Goal: Task Accomplishment & Management: Manage account settings

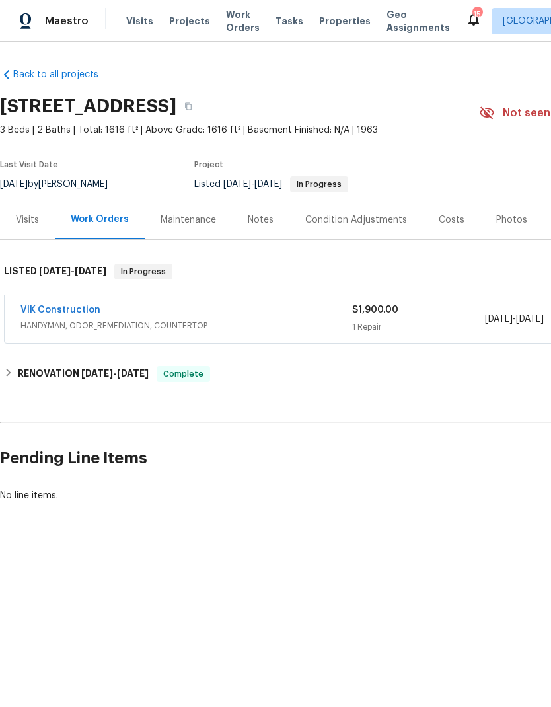
click at [60, 311] on link "VIK Construction" at bounding box center [60, 309] width 80 height 9
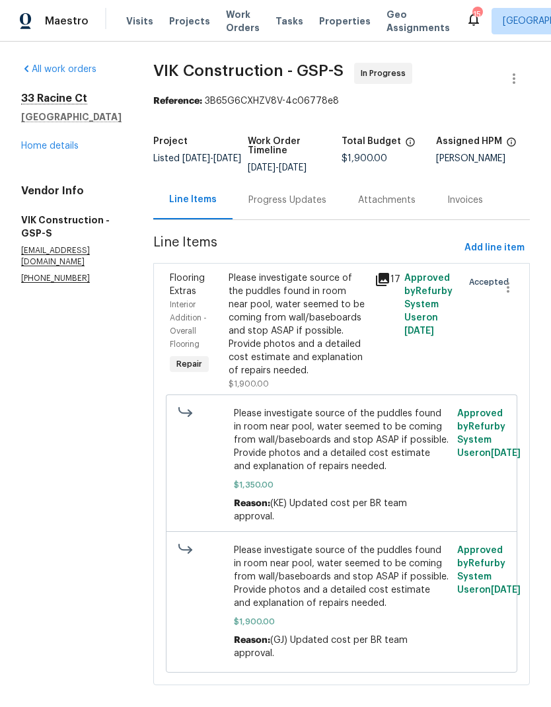
click at [323, 211] on div "Progress Updates" at bounding box center [288, 199] width 110 height 39
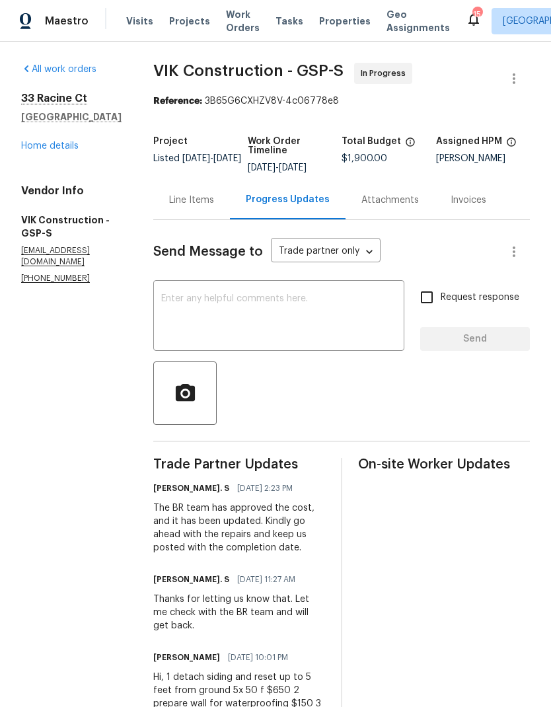
click at [54, 150] on link "Home details" at bounding box center [49, 145] width 57 height 9
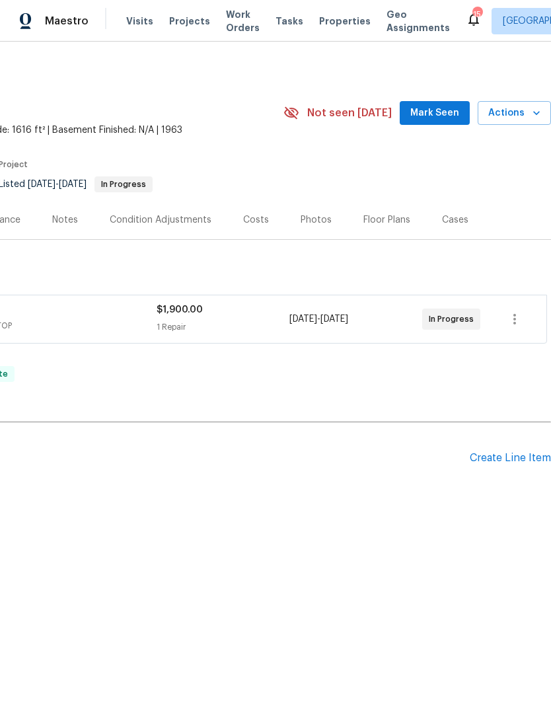
scroll to position [0, 196]
click at [503, 458] on div "Create Line Item" at bounding box center [510, 458] width 81 height 13
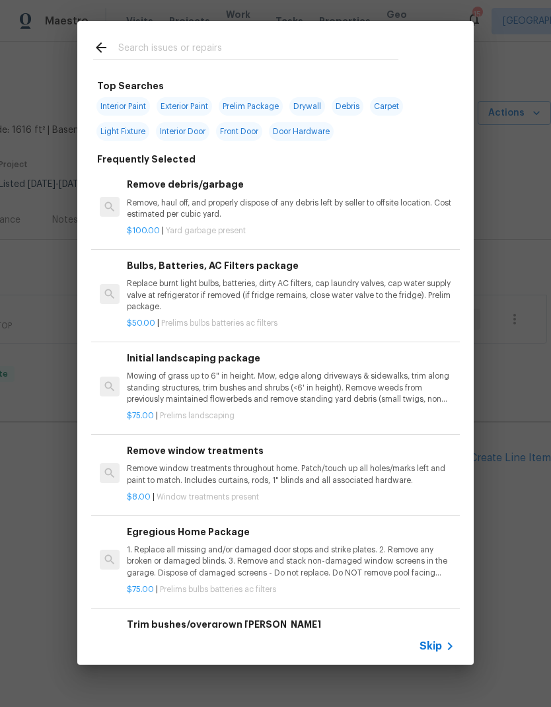
click at [124, 47] on input "text" at bounding box center [258, 50] width 280 height 20
type input "Odor"
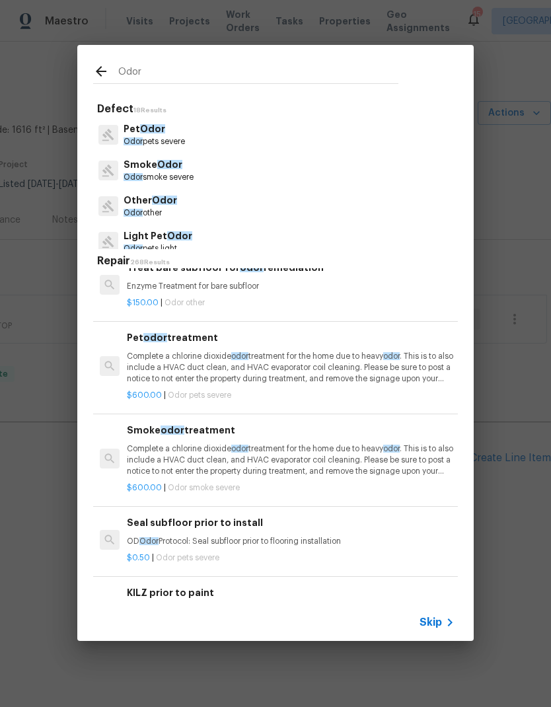
scroll to position [158, 0]
click at [156, 366] on p "Complete a chlorine dioxide odor treatment for the home due to heavy odor . Thi…" at bounding box center [291, 368] width 328 height 34
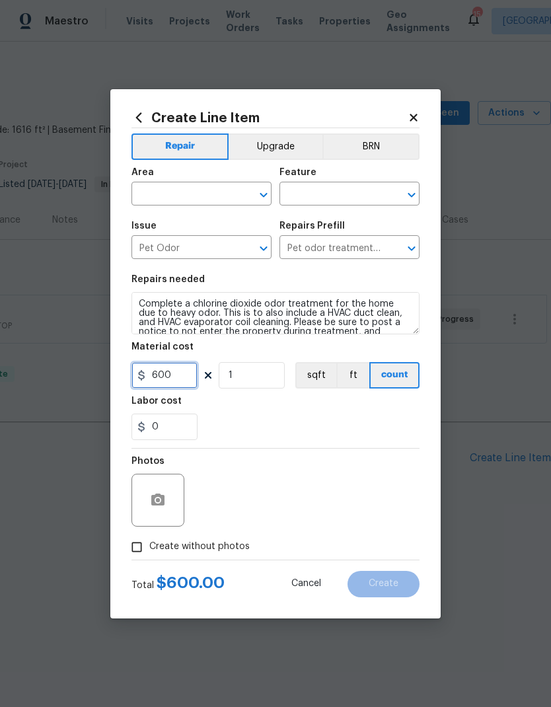
click at [145, 372] on input "600" at bounding box center [164, 375] width 66 height 26
click at [159, 254] on input "Pet Odor" at bounding box center [182, 248] width 103 height 20
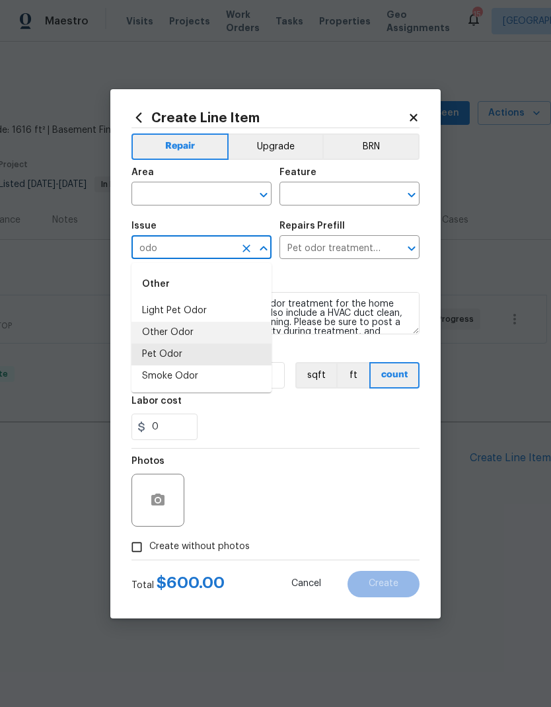
click at [155, 340] on li "Other Odor" at bounding box center [201, 333] width 140 height 22
type input "Other Odor"
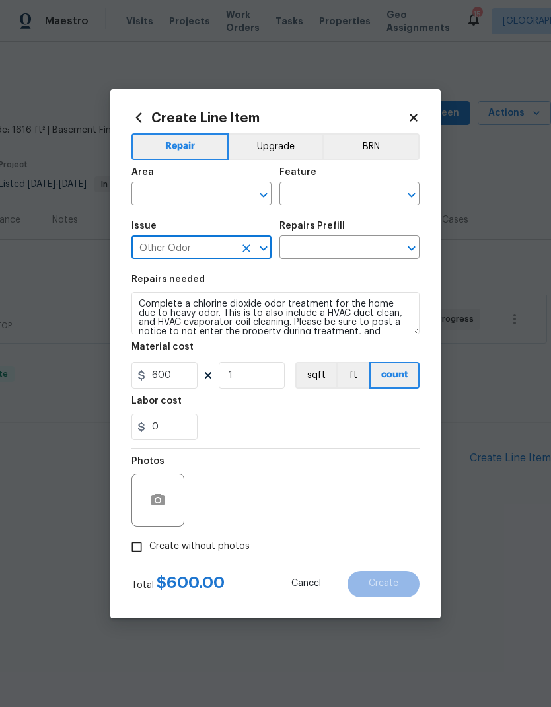
click at [148, 188] on input "text" at bounding box center [182, 195] width 103 height 20
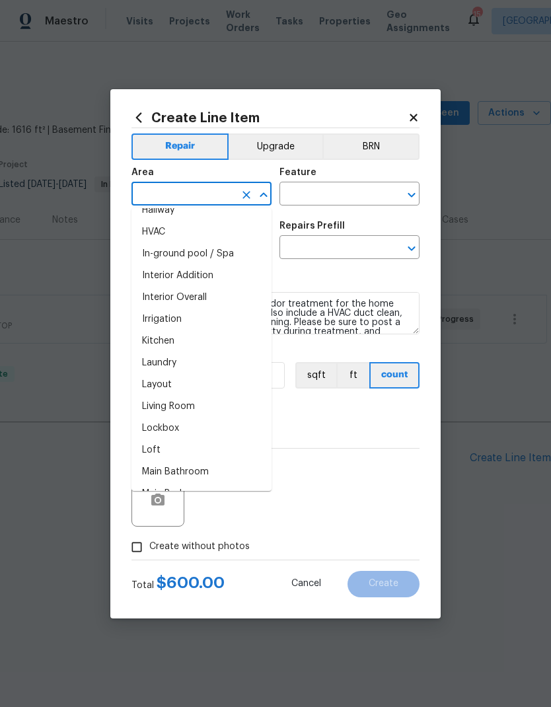
scroll to position [471, 0]
click at [157, 303] on li "Interior Overall" at bounding box center [201, 298] width 140 height 22
type input "Interior Overall"
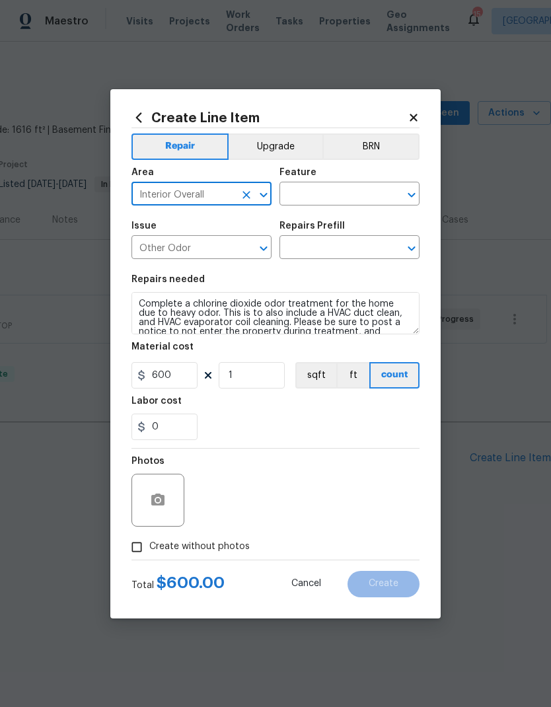
click at [367, 192] on input "text" at bounding box center [330, 195] width 103 height 20
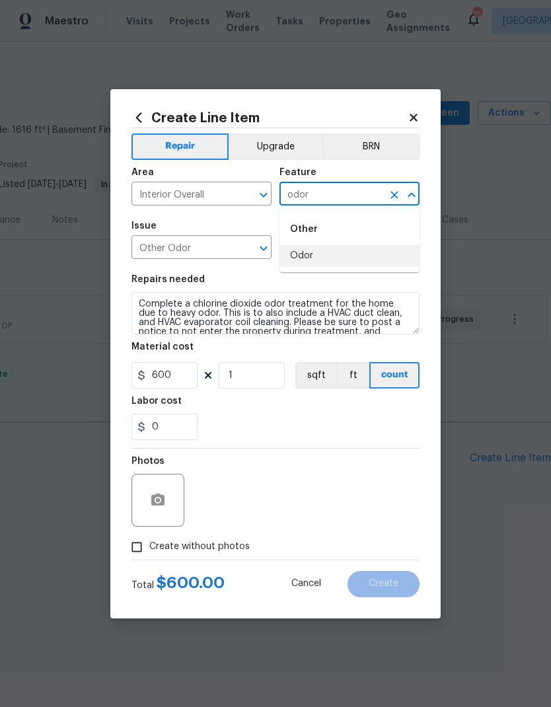
click at [345, 255] on li "Odor" at bounding box center [349, 256] width 140 height 22
type input "Odor"
click at [344, 255] on input "text" at bounding box center [330, 248] width 103 height 20
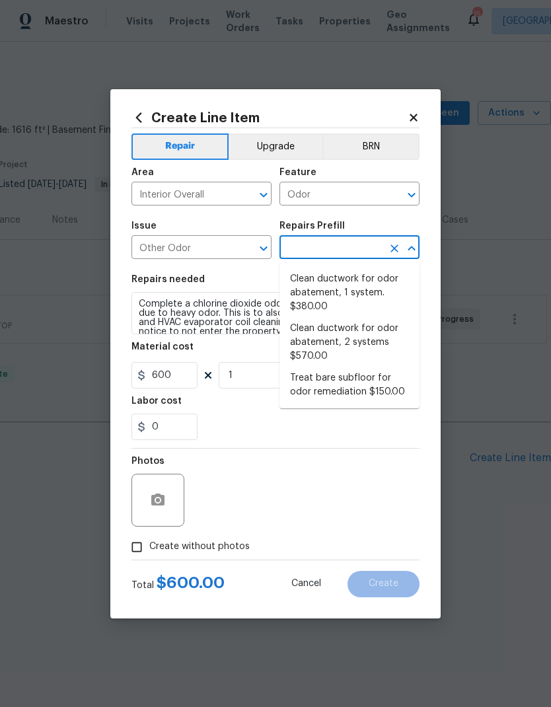
click at [163, 252] on input "Other Odor" at bounding box center [182, 248] width 103 height 20
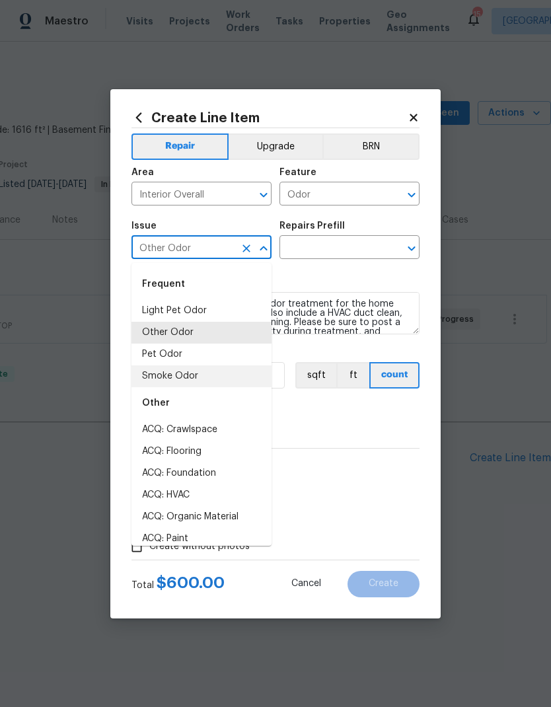
click at [155, 379] on li "Smoke Odor" at bounding box center [201, 376] width 140 height 22
type input "Smoke Odor"
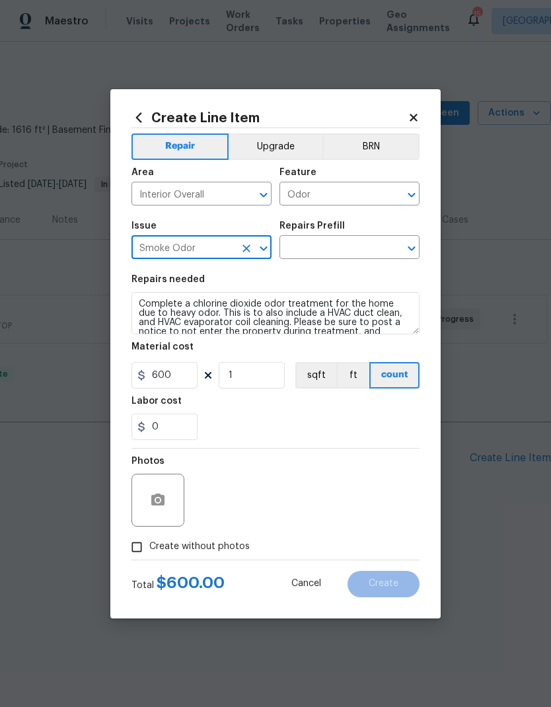
click at [376, 255] on input "text" at bounding box center [330, 248] width 103 height 20
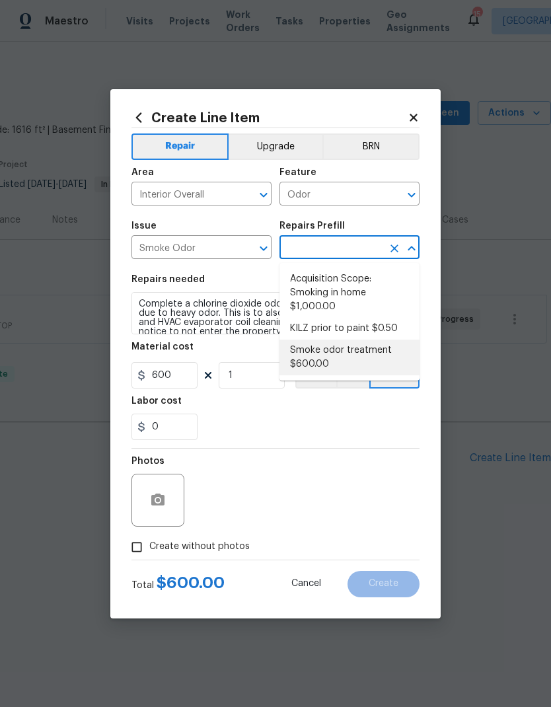
click at [343, 355] on li "Smoke odor treatment $600.00" at bounding box center [349, 358] width 140 height 36
type input "Smoke odor treatment $600.00"
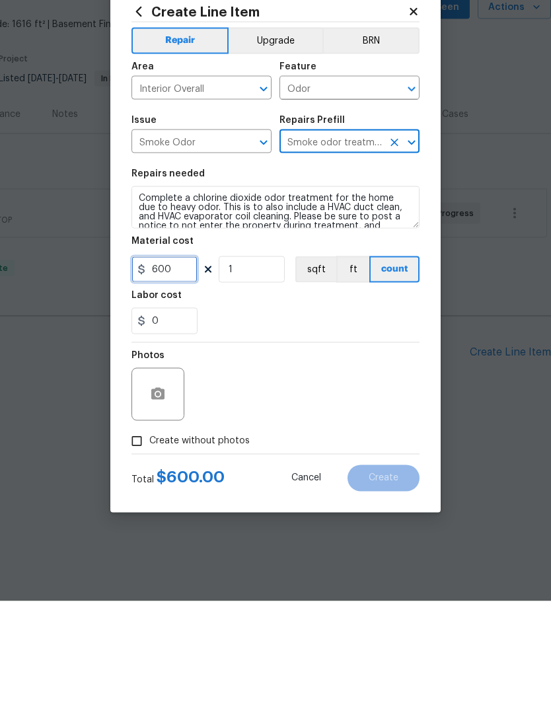
click at [168, 362] on input "600" at bounding box center [164, 375] width 66 height 26
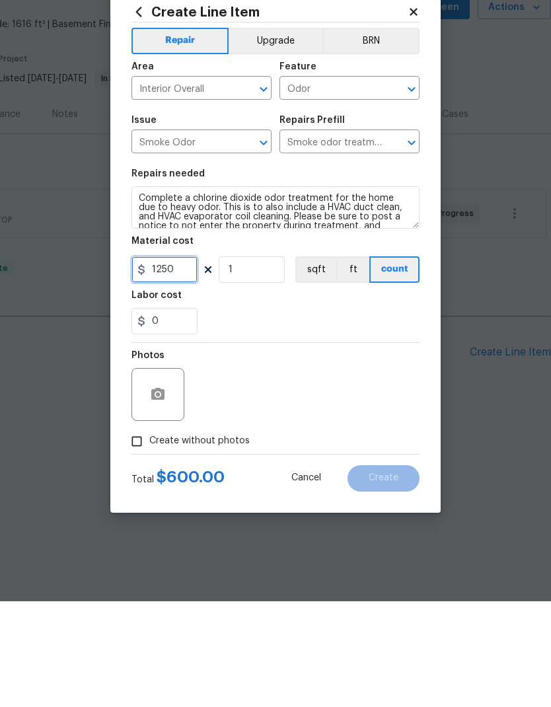
type input "1250"
click at [362, 449] on div "Photos" at bounding box center [275, 492] width 288 height 86
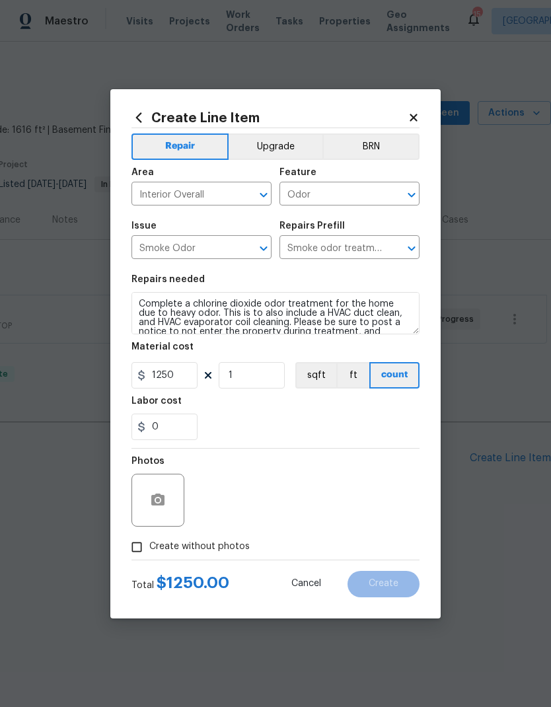
click at [135, 550] on input "Create without photos" at bounding box center [136, 546] width 25 height 25
checkbox input "true"
click at [335, 503] on textarea at bounding box center [307, 500] width 225 height 53
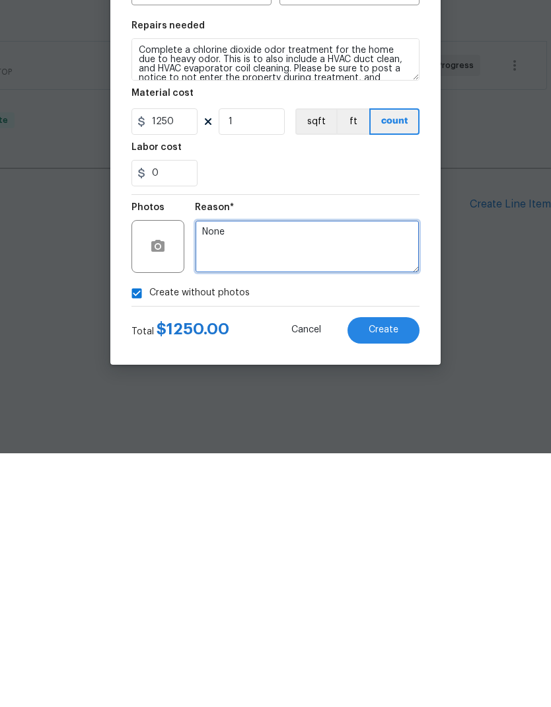
type textarea "None"
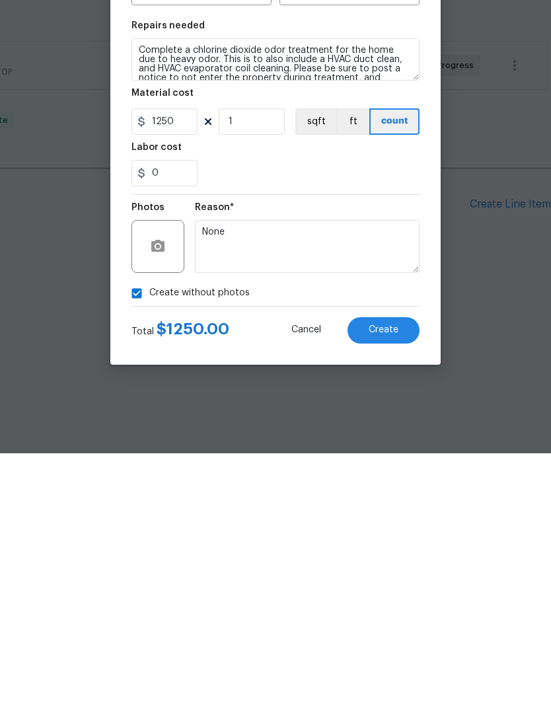
click at [389, 571] on button "Create" at bounding box center [383, 584] width 72 height 26
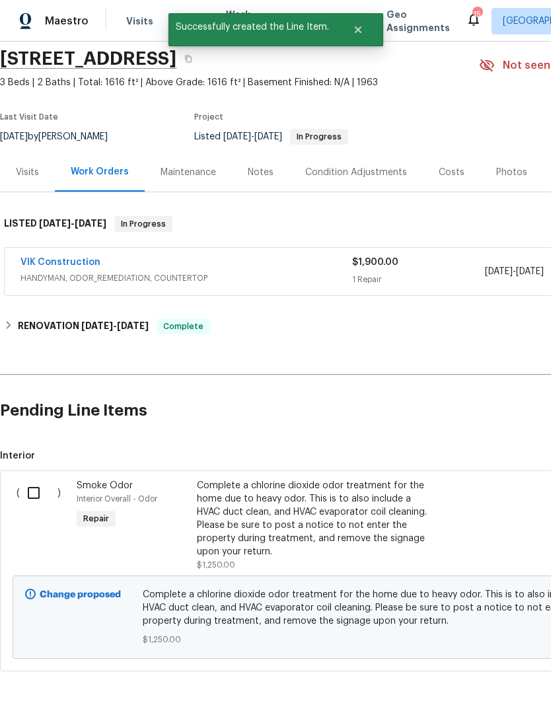
scroll to position [48, 0]
click at [32, 495] on input "checkbox" at bounding box center [39, 493] width 38 height 28
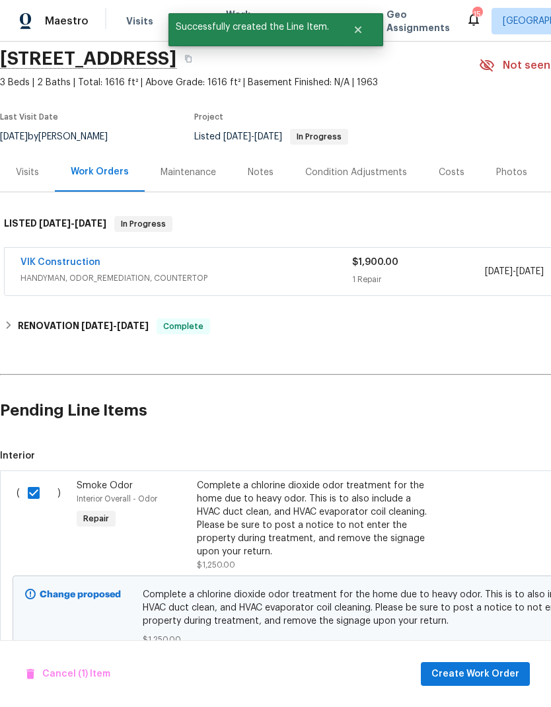
click at [32, 495] on input "checkbox" at bounding box center [39, 493] width 38 height 28
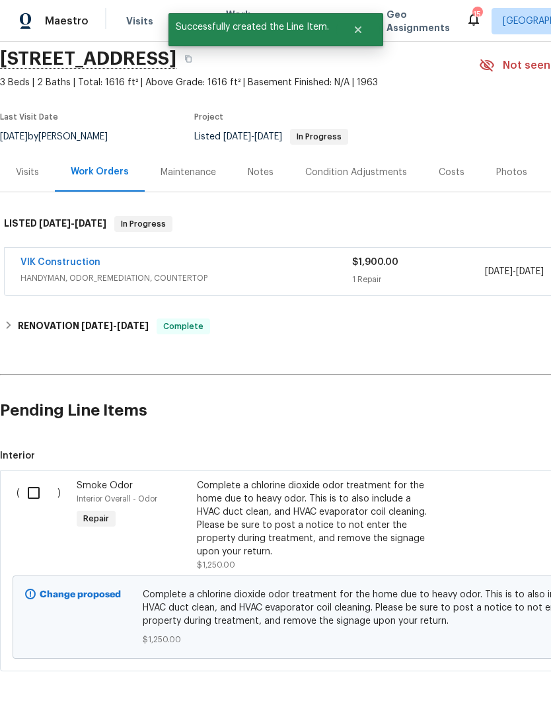
click at [36, 497] on input "checkbox" at bounding box center [39, 493] width 38 height 28
checkbox input "true"
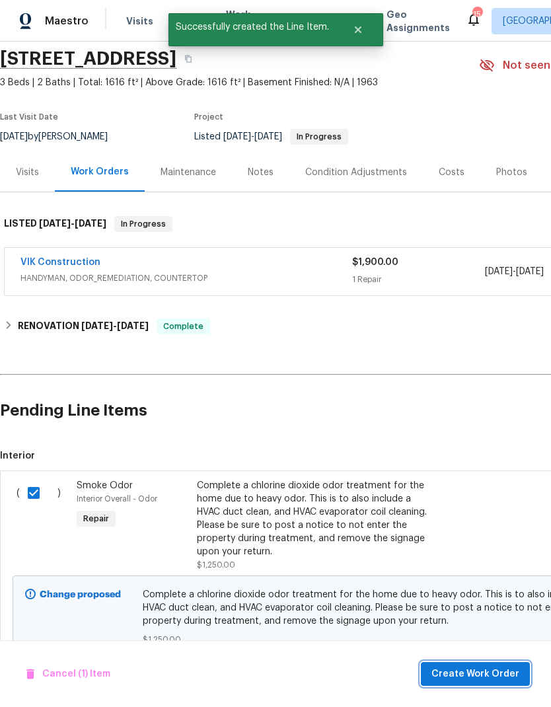
click at [492, 678] on span "Create Work Order" at bounding box center [475, 674] width 88 height 17
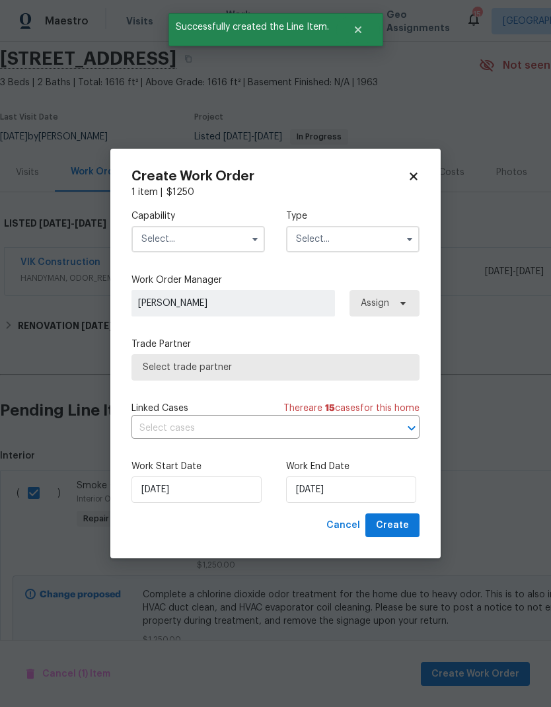
click at [231, 236] on input "text" at bounding box center [197, 239] width 133 height 26
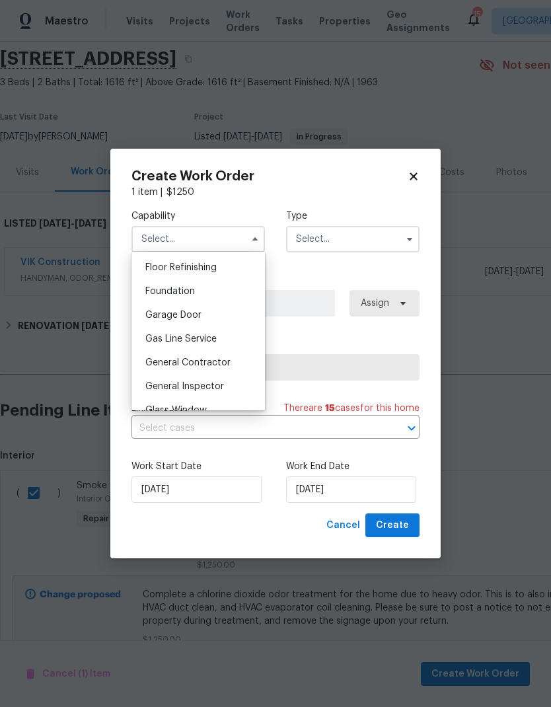
scroll to position [540, 0]
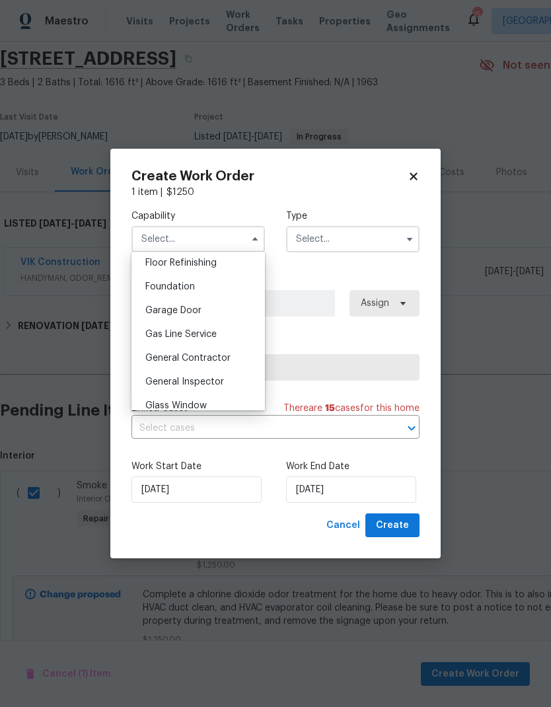
click at [219, 356] on span "General Contractor" at bounding box center [187, 357] width 85 height 9
type input "General Contractor"
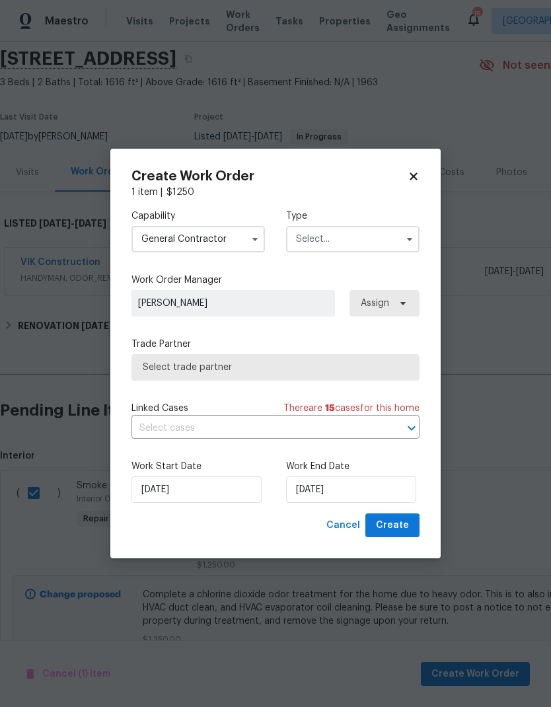
click at [373, 242] on input "text" at bounding box center [352, 239] width 133 height 26
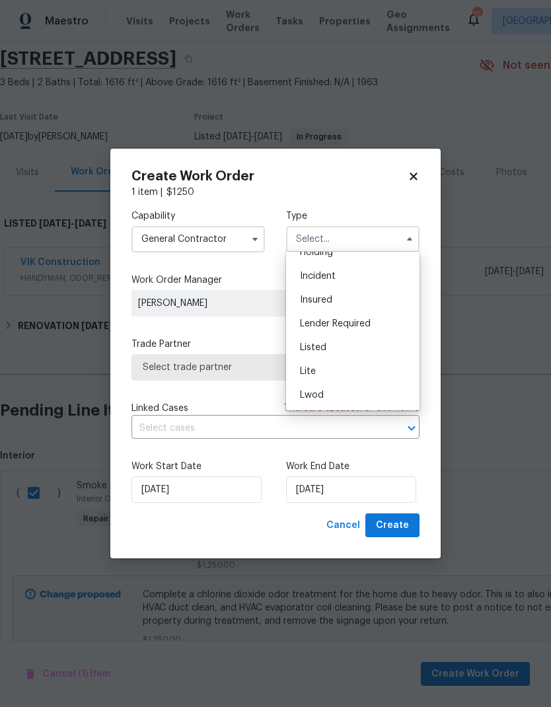
scroll to position [63, 0]
click at [323, 343] on span "Listed" at bounding box center [313, 346] width 26 height 9
type input "Listed"
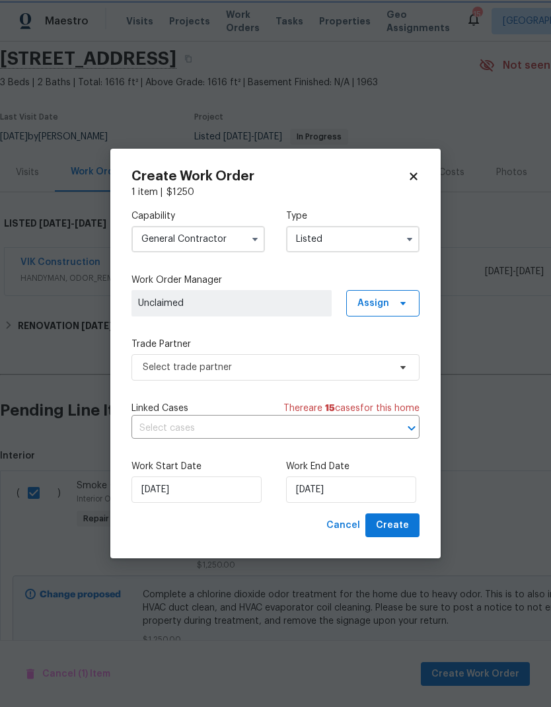
scroll to position [0, 0]
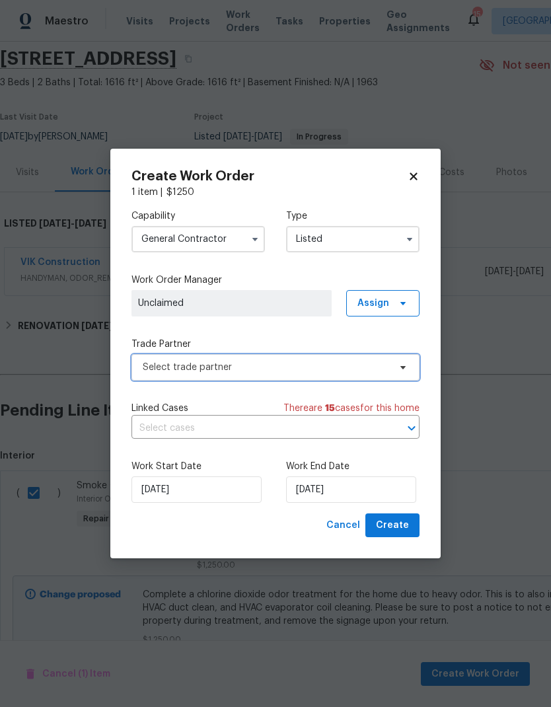
click at [378, 370] on span "Select trade partner" at bounding box center [266, 367] width 246 height 13
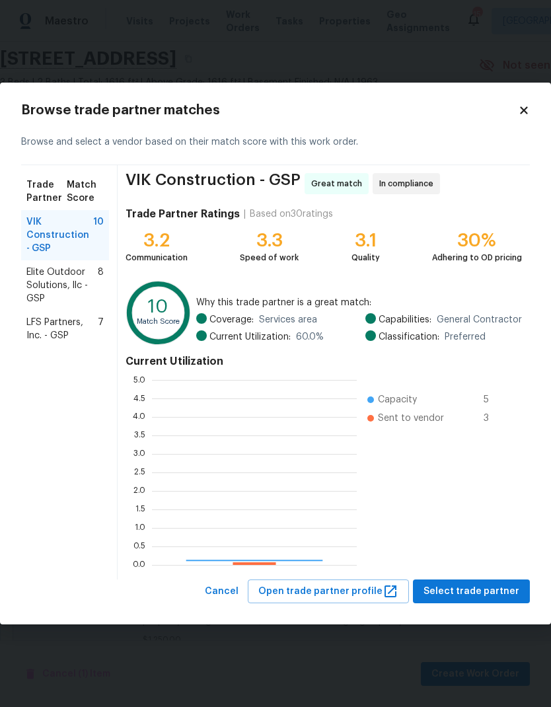
scroll to position [185, 205]
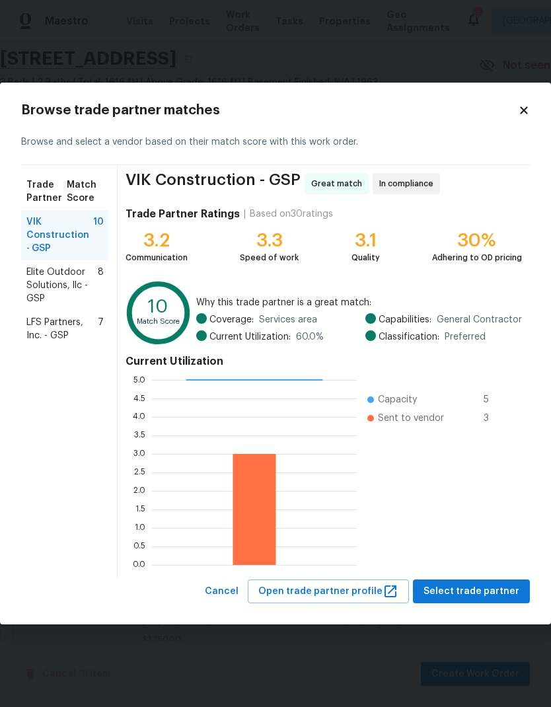
click at [58, 332] on span "LFS Partners, Inc. - GSP" at bounding box center [61, 329] width 71 height 26
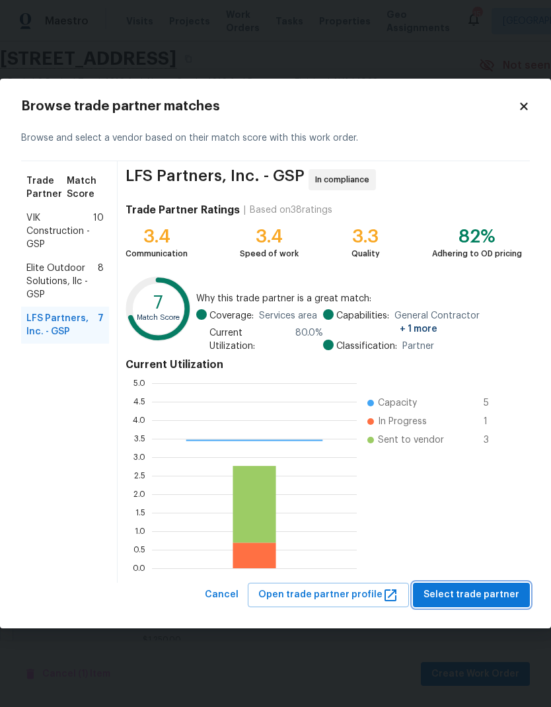
click at [488, 593] on span "Select trade partner" at bounding box center [471, 595] width 96 height 17
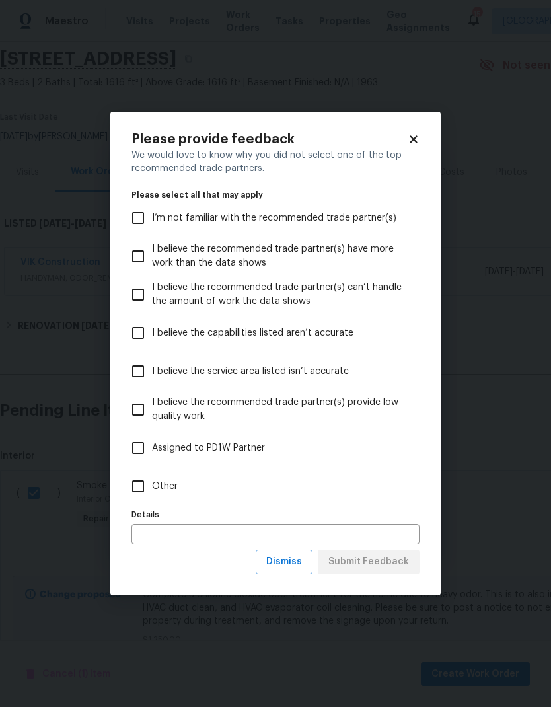
click at [136, 490] on input "Other" at bounding box center [138, 486] width 28 height 28
checkbox input "true"
click at [390, 564] on span "Submit Feedback" at bounding box center [368, 562] width 81 height 17
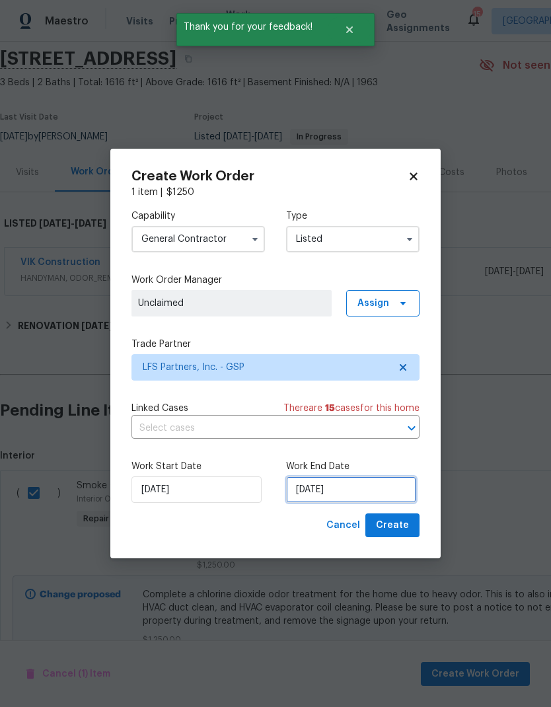
click at [342, 488] on input "[DATE]" at bounding box center [351, 489] width 130 height 26
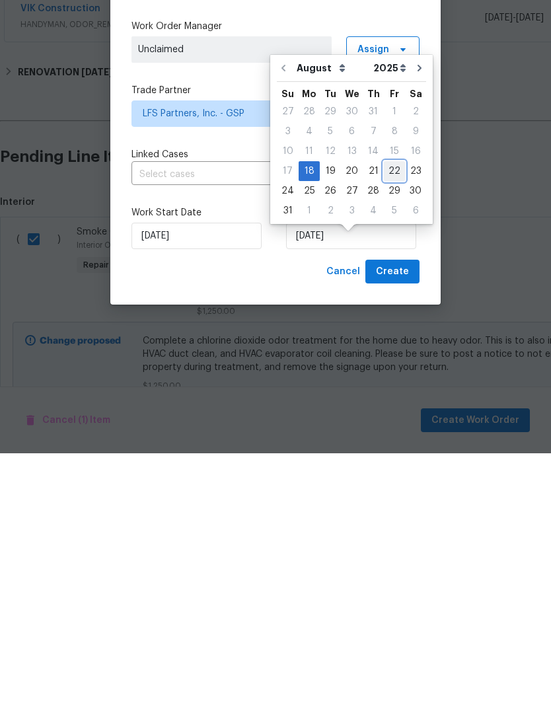
click at [392, 416] on div "22" at bounding box center [394, 425] width 21 height 18
type input "[DATE]"
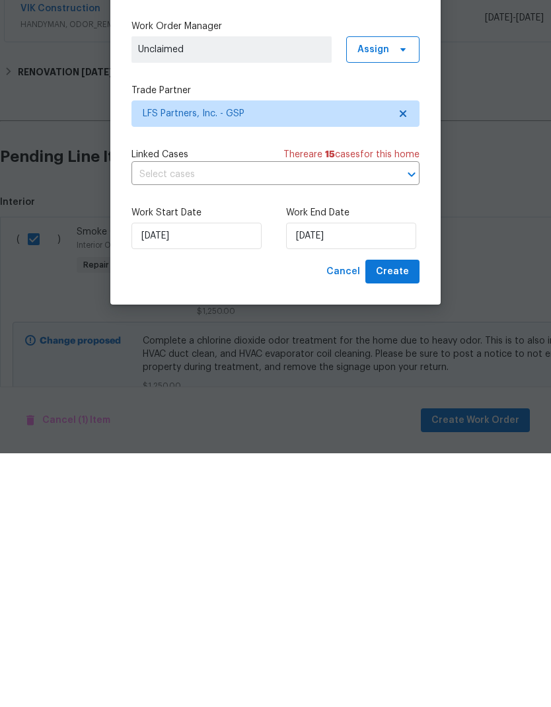
scroll to position [53, 0]
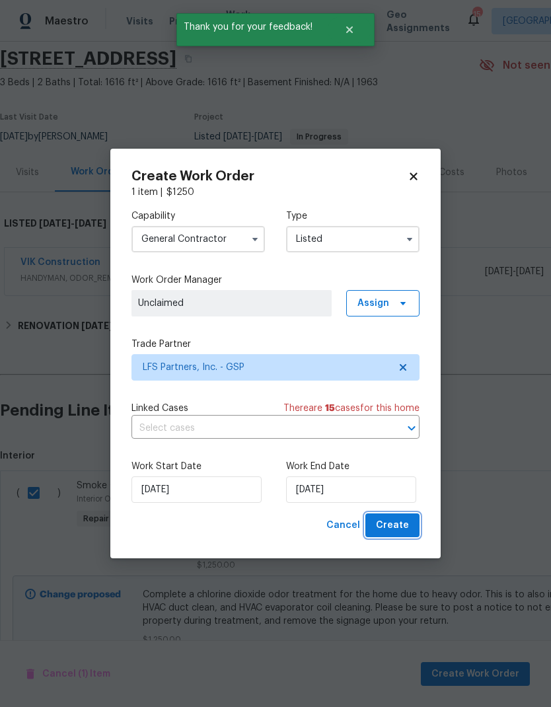
click at [391, 528] on span "Create" at bounding box center [392, 525] width 33 height 17
checkbox input "false"
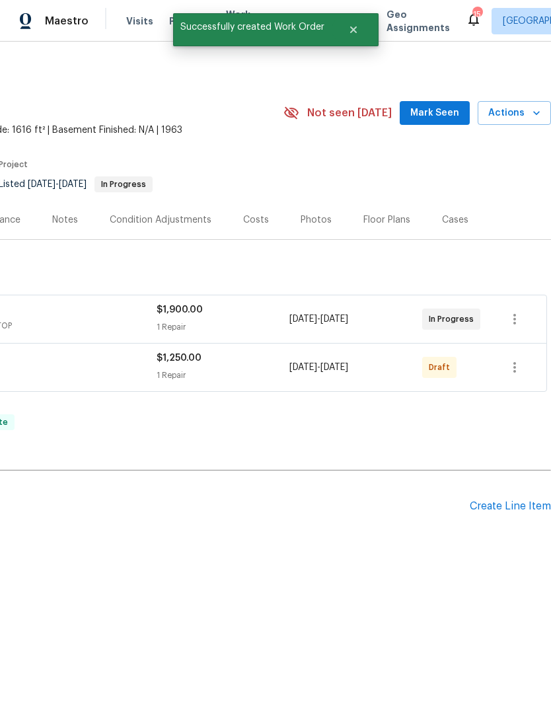
scroll to position [0, 196]
click at [515, 367] on icon "button" at bounding box center [514, 367] width 3 height 11
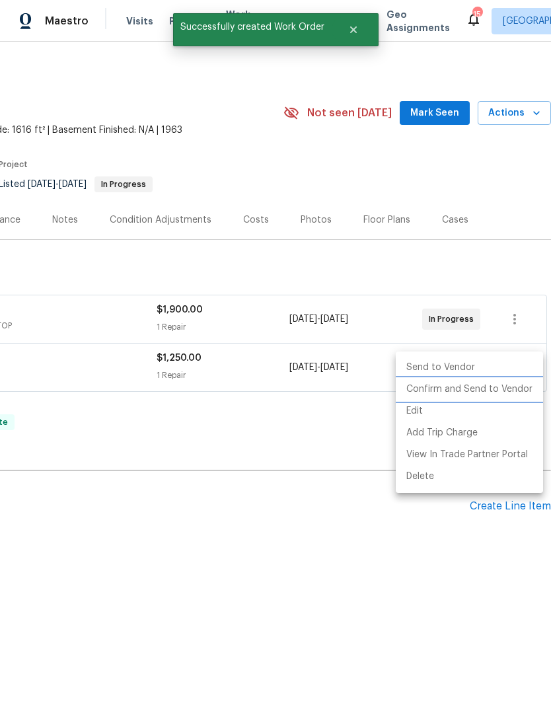
click at [503, 388] on li "Confirm and Send to Vendor" at bounding box center [469, 390] width 147 height 22
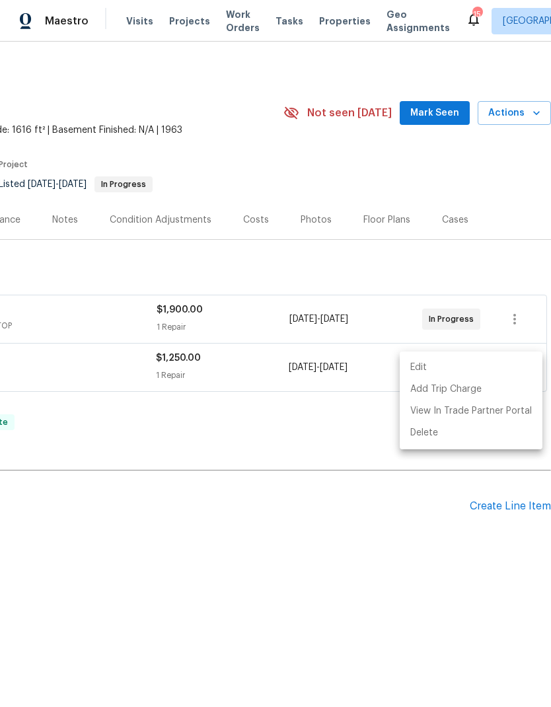
click at [355, 219] on div at bounding box center [275, 353] width 551 height 707
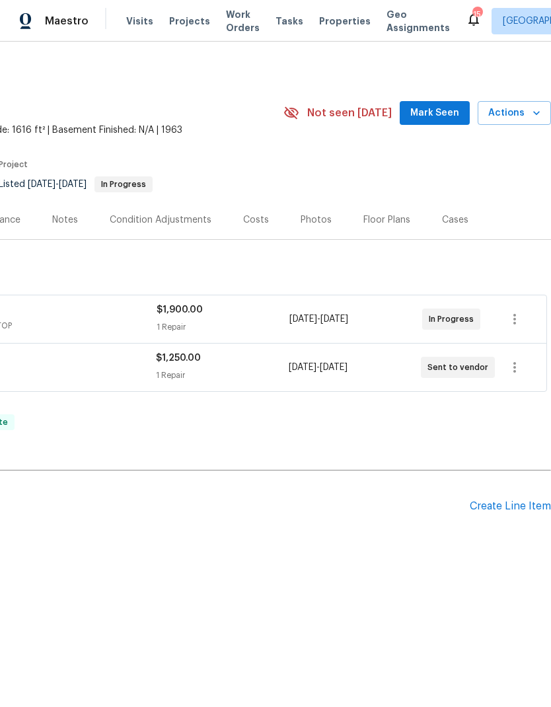
click at [321, 143] on section "[STREET_ADDRESS] 3 Beds | 2 Baths | Total: 1616 ft² | Above Grade: 1616 ft² | B…" at bounding box center [177, 144] width 747 height 111
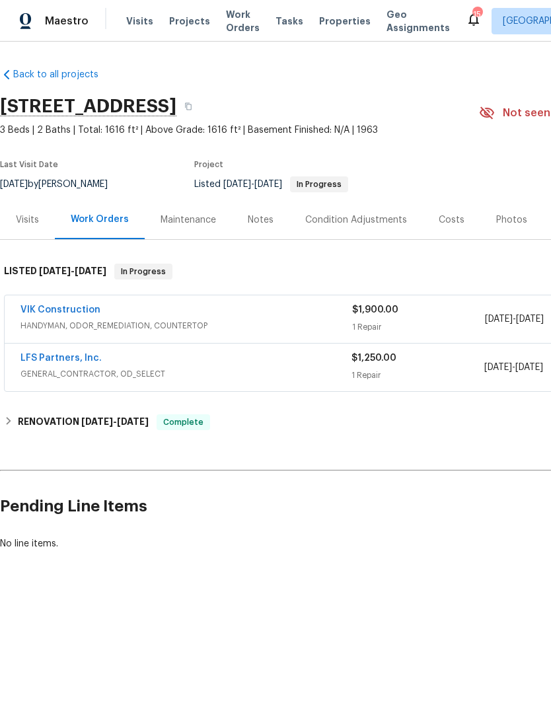
scroll to position [0, 0]
click at [177, 22] on span "Projects" at bounding box center [189, 21] width 41 height 13
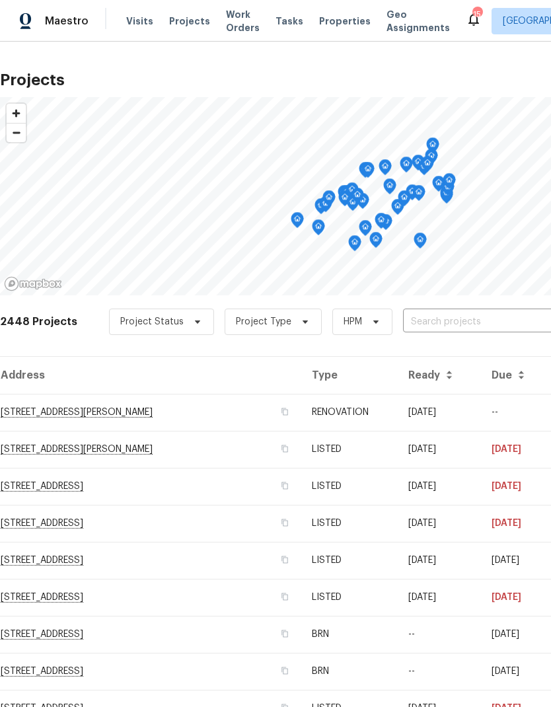
click at [494, 326] on input "text" at bounding box center [478, 322] width 151 height 20
type input "8 [PERSON_NAME]"
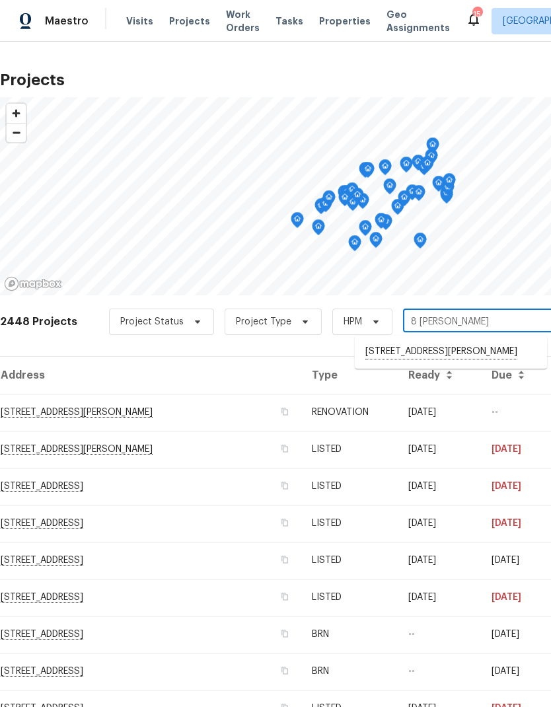
click at [464, 353] on li "[STREET_ADDRESS][PERSON_NAME]" at bounding box center [451, 352] width 192 height 22
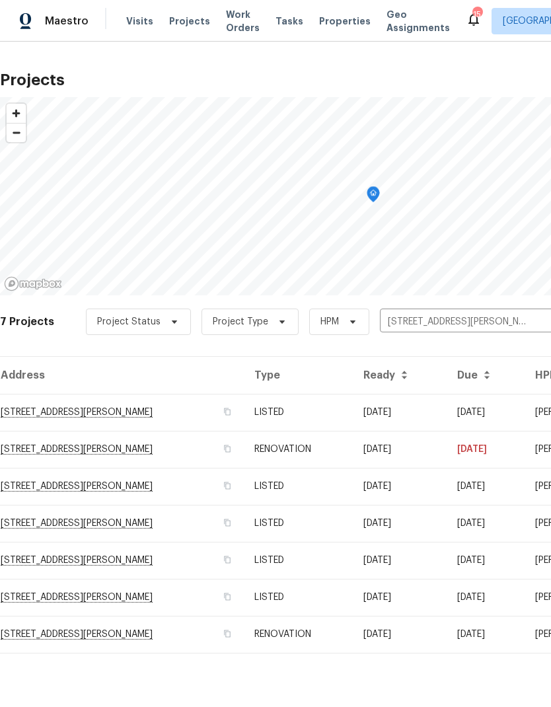
click at [125, 412] on td "[STREET_ADDRESS][PERSON_NAME]" at bounding box center [122, 412] width 244 height 37
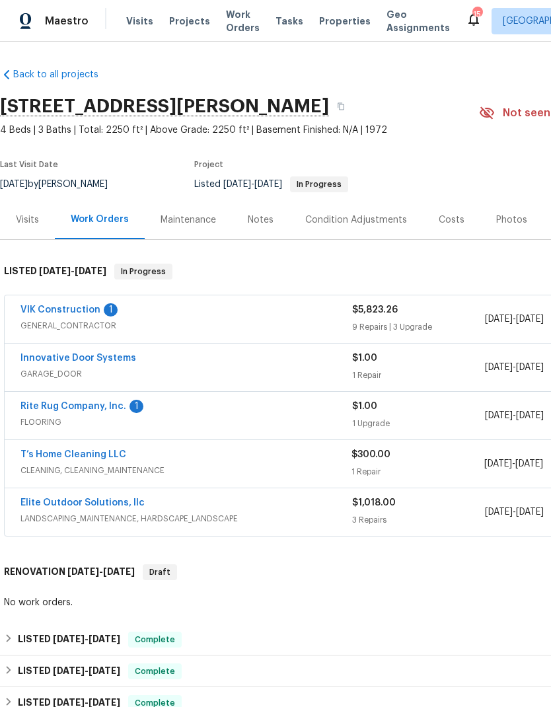
click at [75, 313] on link "VIK Construction" at bounding box center [60, 309] width 80 height 9
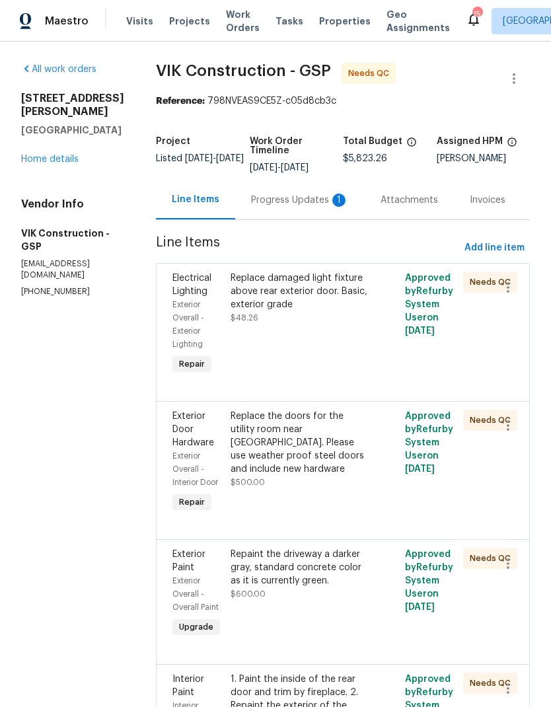
click at [338, 207] on div "Progress Updates 1" at bounding box center [300, 200] width 98 height 13
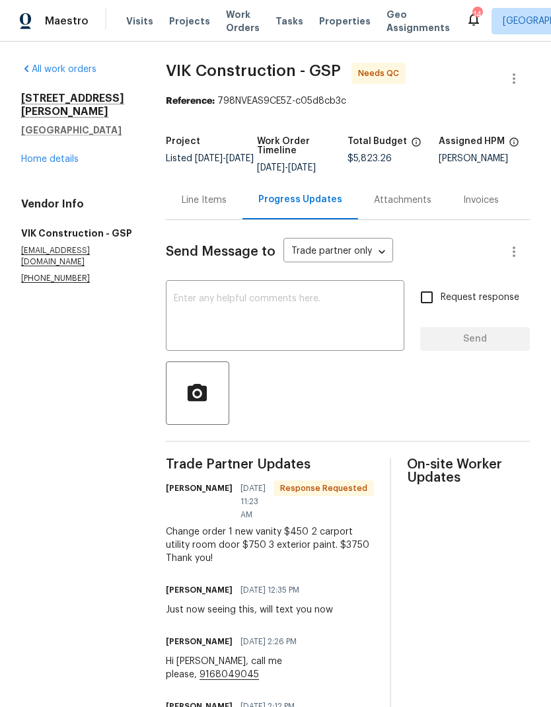
click at [204, 207] on div "Line Items" at bounding box center [204, 200] width 45 height 13
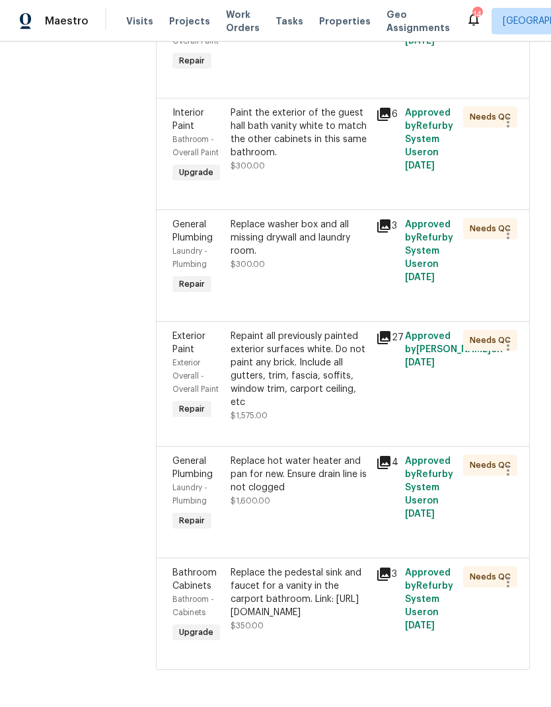
scroll to position [1193, 0]
click at [310, 350] on div "Repaint all previously painted exterior surfaces white. Do not paint any brick.…" at bounding box center [299, 369] width 137 height 79
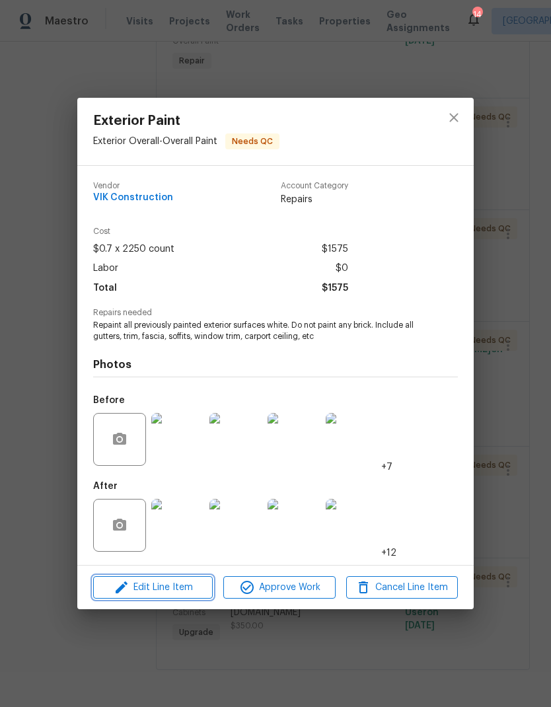
click at [180, 587] on span "Edit Line Item" at bounding box center [153, 587] width 112 height 17
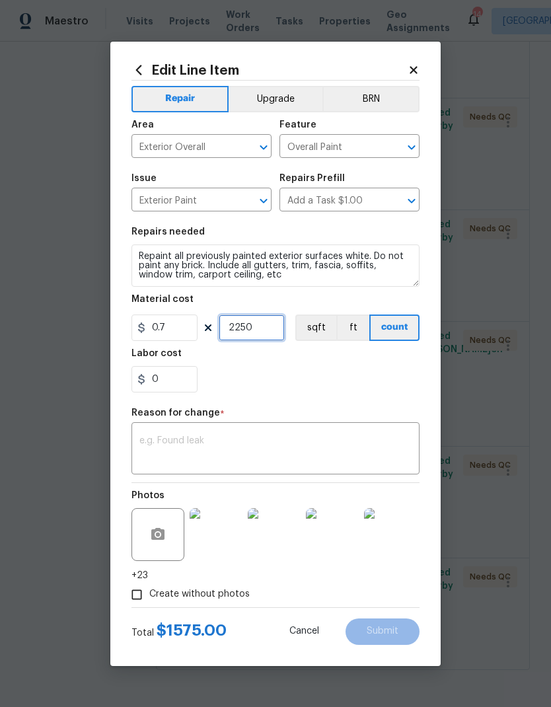
click at [248, 330] on input "2250" at bounding box center [252, 327] width 66 height 26
click at [247, 330] on input "2250" at bounding box center [252, 327] width 66 height 26
click at [253, 326] on input "2250" at bounding box center [252, 327] width 66 height 26
type input "1"
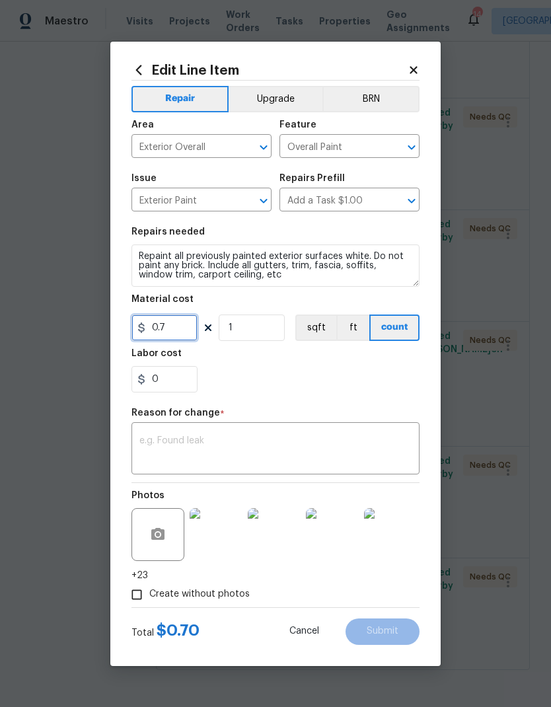
click at [169, 337] on input "0.7" at bounding box center [164, 327] width 66 height 26
type input "3750"
click at [356, 383] on div "0" at bounding box center [275, 379] width 288 height 26
click at [293, 458] on textarea at bounding box center [275, 450] width 272 height 28
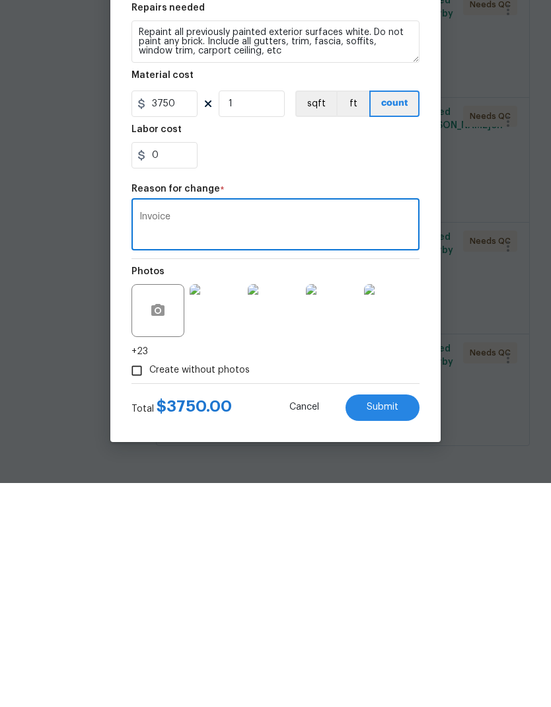
type textarea "Invoice"
click at [390, 618] on button "Submit" at bounding box center [383, 631] width 74 height 26
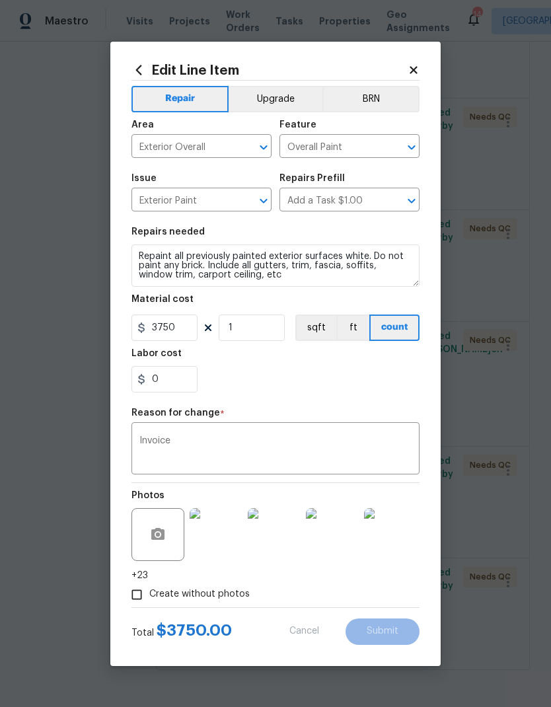
type input "2250"
type input "0.7"
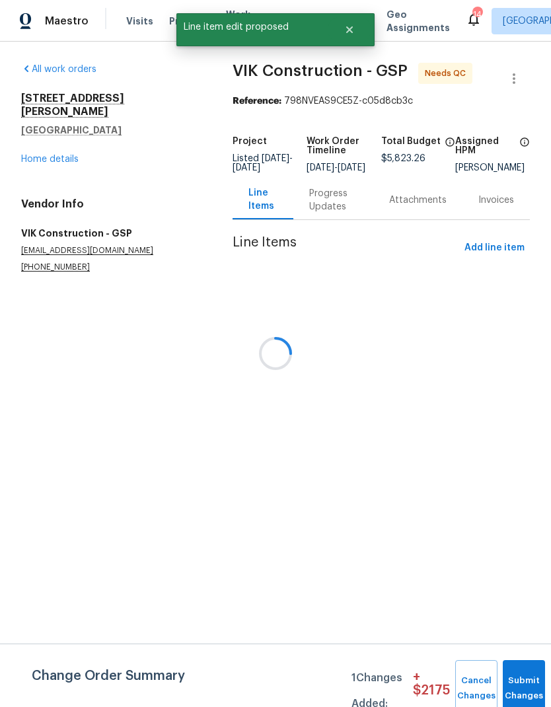
scroll to position [0, 0]
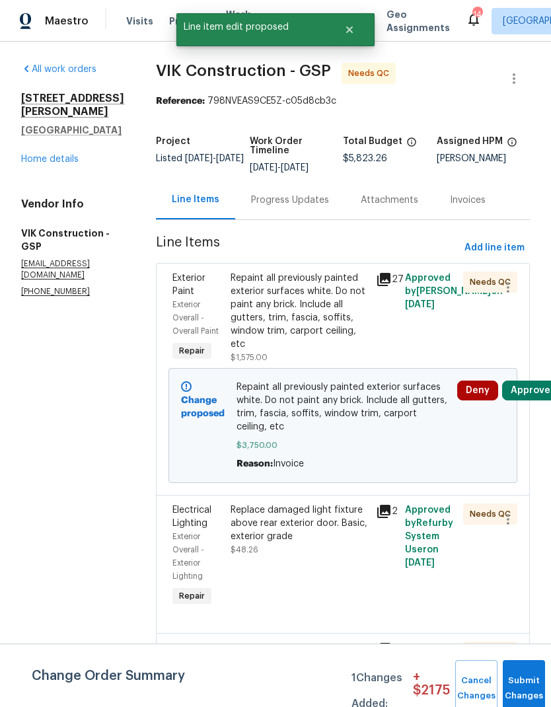
click at [517, 680] on button "Submit Changes" at bounding box center [524, 688] width 42 height 57
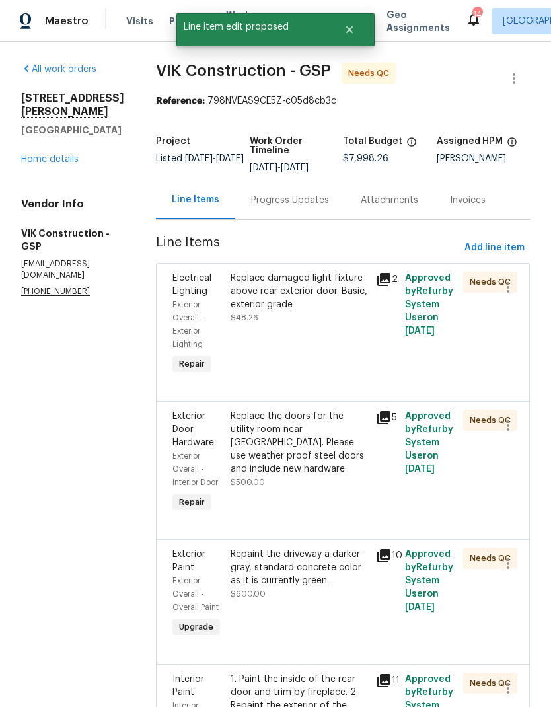
click at [329, 207] on div "Progress Updates" at bounding box center [290, 200] width 78 height 13
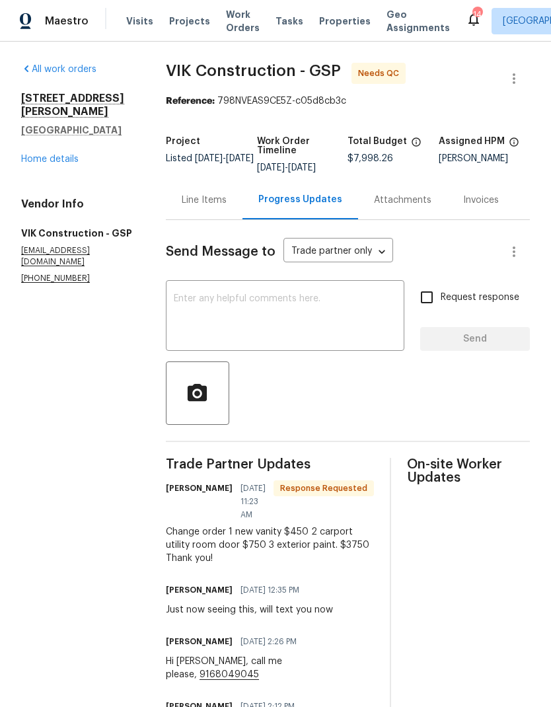
click at [206, 207] on div "Line Items" at bounding box center [204, 200] width 45 height 13
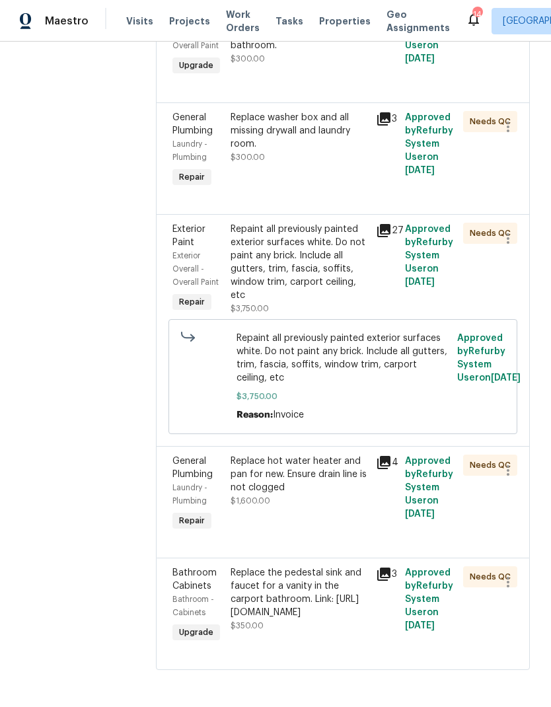
scroll to position [1301, 0]
click at [326, 597] on div "Replace the pedestal sink and faucet for a vanity in the carport bathroom. Link…" at bounding box center [299, 592] width 137 height 53
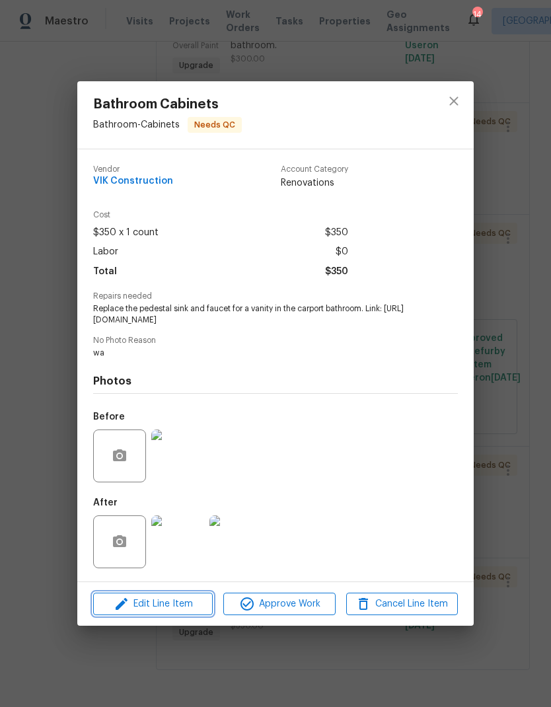
click at [190, 612] on span "Edit Line Item" at bounding box center [153, 604] width 112 height 17
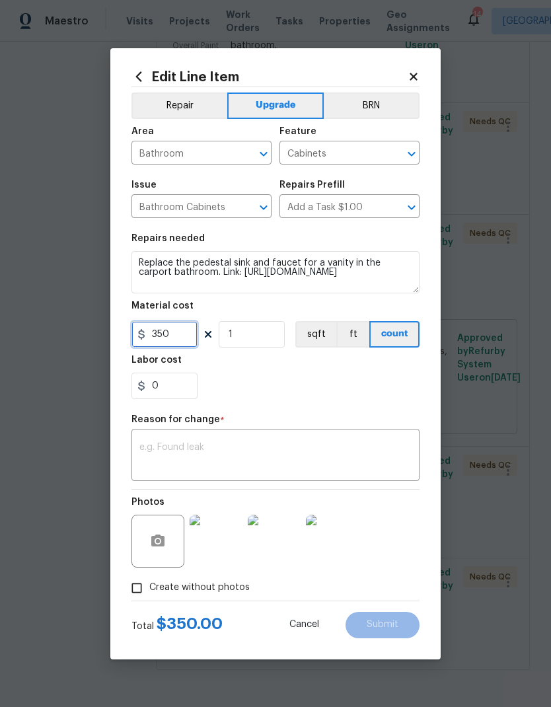
click at [168, 332] on input "350" at bounding box center [164, 334] width 66 height 26
click at [167, 331] on input "350" at bounding box center [164, 334] width 66 height 26
click at [169, 338] on input "350" at bounding box center [164, 334] width 66 height 26
click at [168, 337] on input "350" at bounding box center [164, 334] width 66 height 26
type input "450"
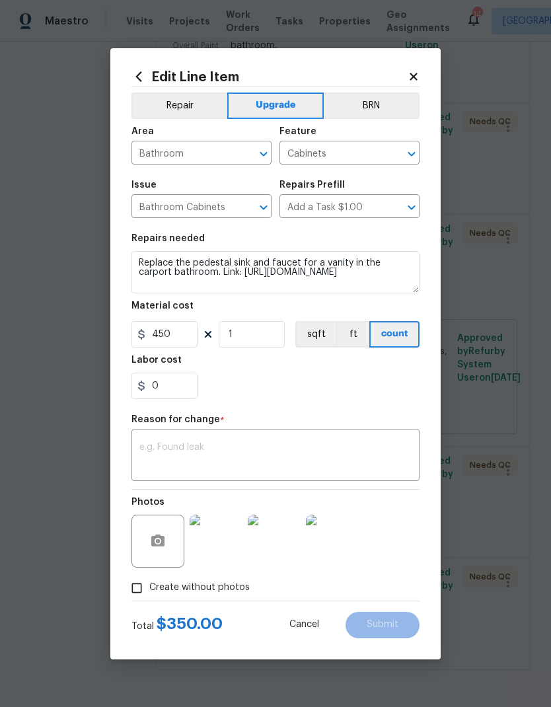
click at [355, 365] on div "Labor cost" at bounding box center [275, 363] width 288 height 17
click at [313, 455] on textarea at bounding box center [275, 457] width 272 height 28
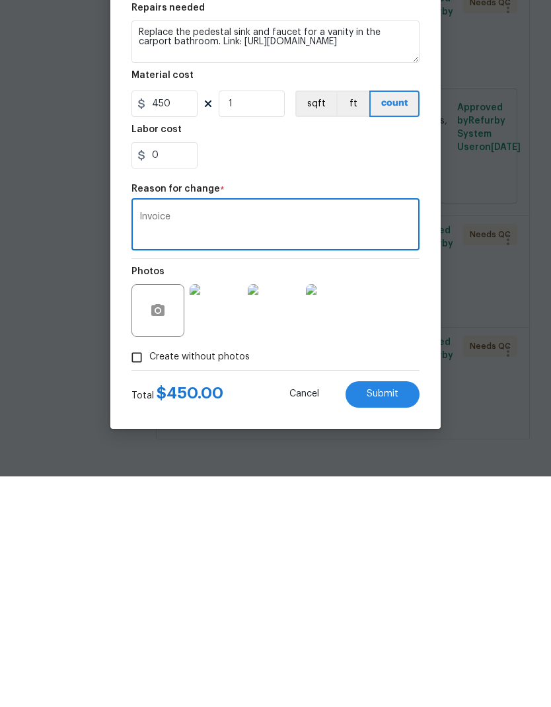
type textarea "Invoice"
click at [395, 612] on button "Submit" at bounding box center [383, 625] width 74 height 26
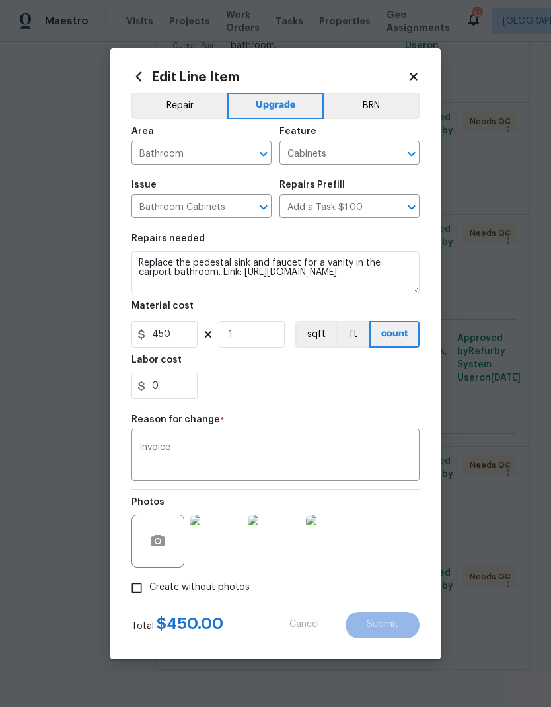
type input "350"
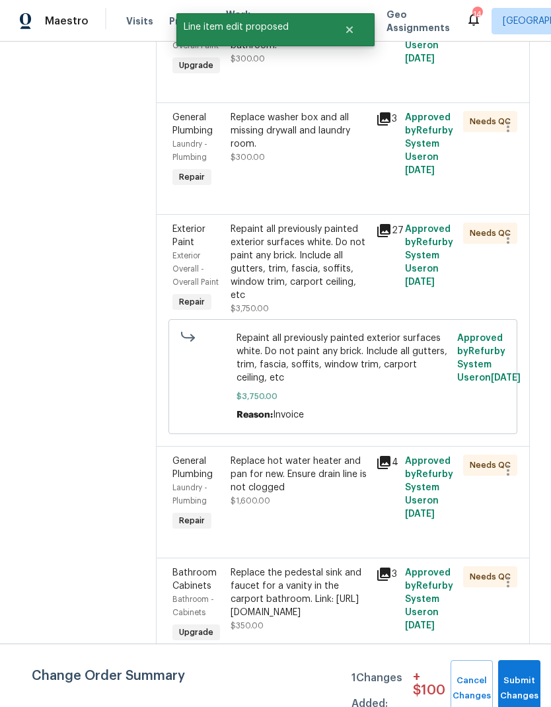
scroll to position [0, 0]
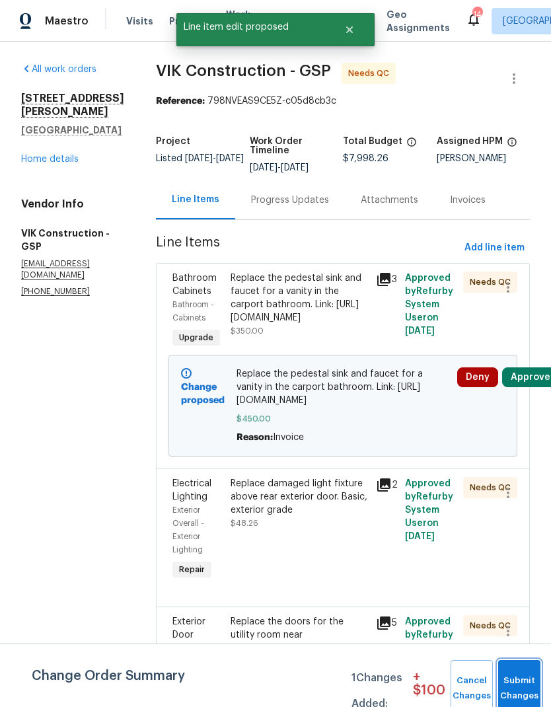
click at [518, 677] on button "Submit Changes" at bounding box center [519, 688] width 42 height 57
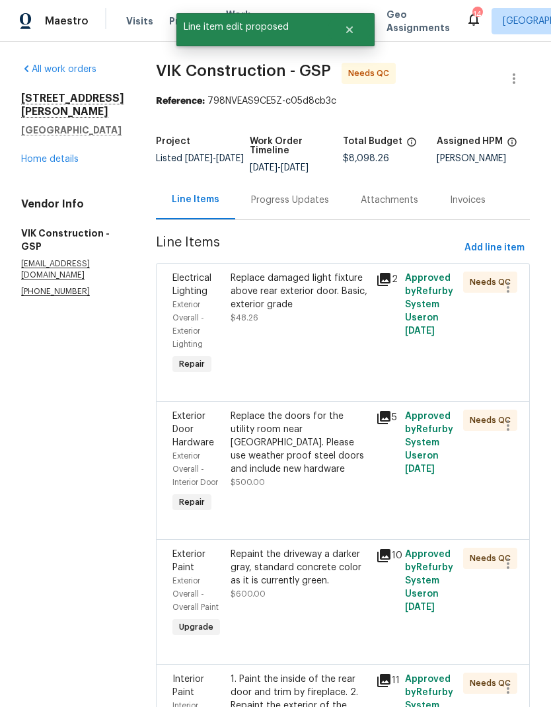
click at [329, 203] on div "Progress Updates" at bounding box center [290, 200] width 78 height 13
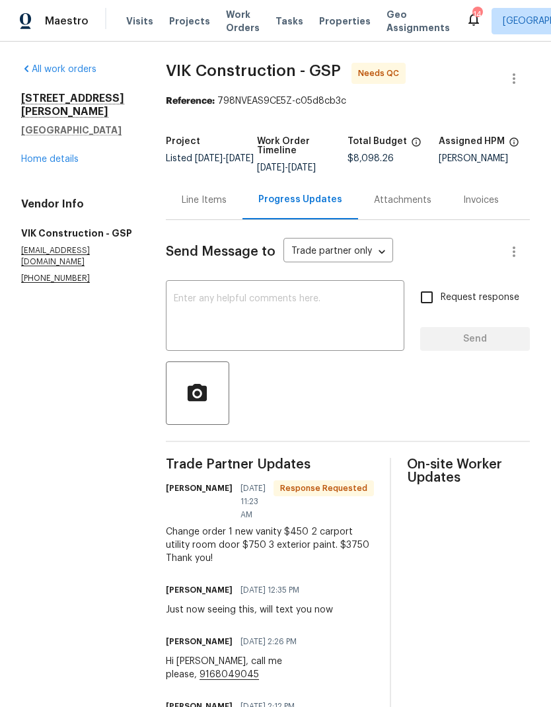
click at [224, 207] on div "Line Items" at bounding box center [204, 200] width 45 height 13
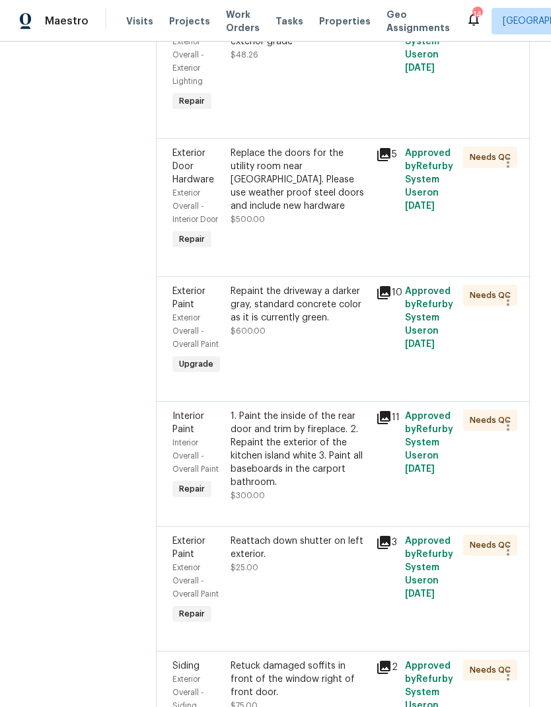
scroll to position [265, 0]
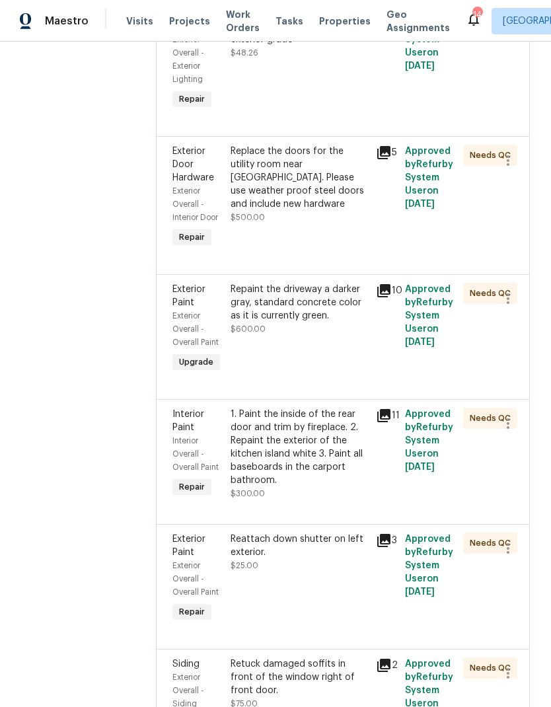
click at [318, 191] on div "Replace the doors for the utility room near [GEOGRAPHIC_DATA]. Please use weath…" at bounding box center [299, 178] width 137 height 66
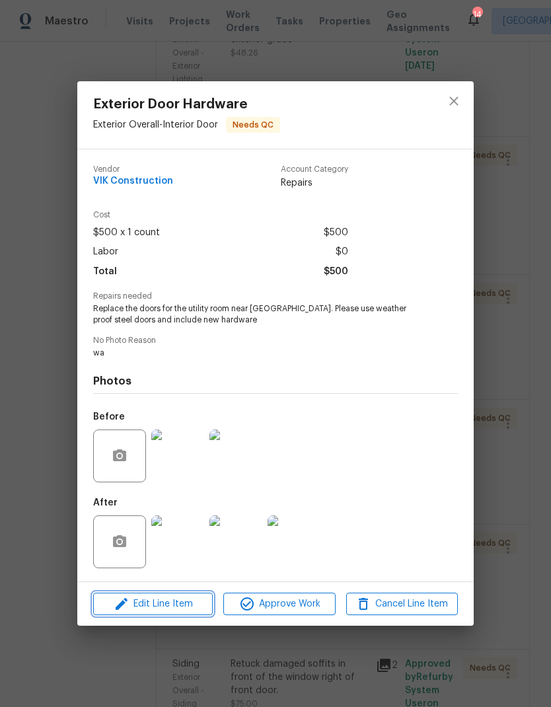
click at [190, 604] on span "Edit Line Item" at bounding box center [153, 604] width 112 height 17
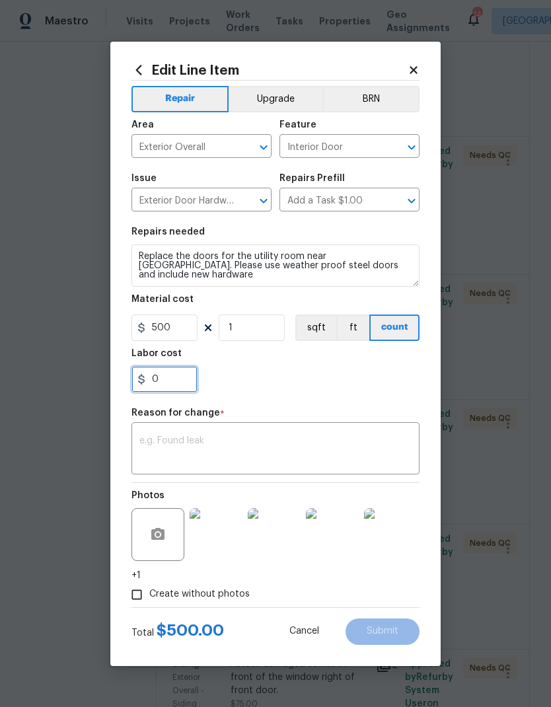
click at [150, 375] on input "0" at bounding box center [164, 379] width 66 height 26
type input "250"
click at [324, 396] on section "Repairs needed Replace the doors for the utility room near [GEOGRAPHIC_DATA]. P…" at bounding box center [275, 309] width 288 height 181
click at [320, 455] on textarea at bounding box center [275, 450] width 272 height 28
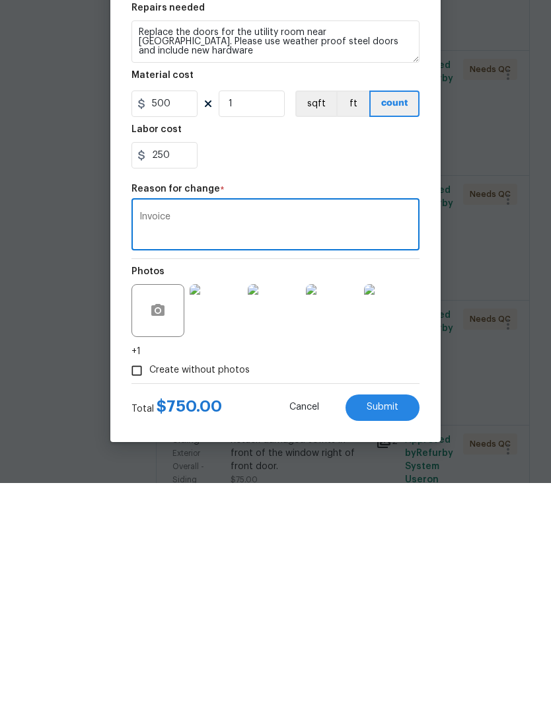
type textarea "Invoice"
click at [388, 626] on span "Submit" at bounding box center [383, 631] width 32 height 10
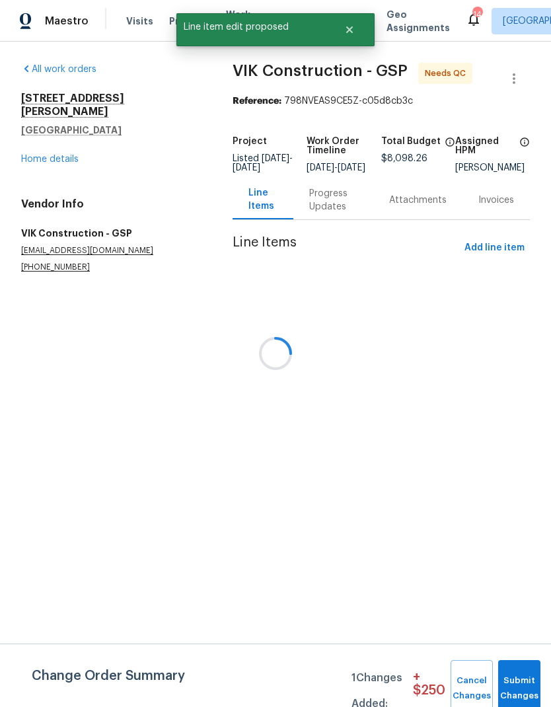
scroll to position [0, 0]
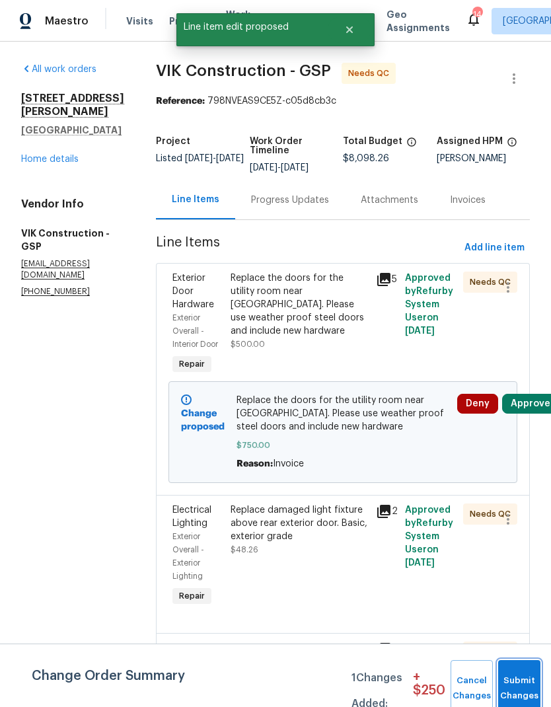
click at [521, 678] on button "Submit Changes" at bounding box center [519, 688] width 42 height 57
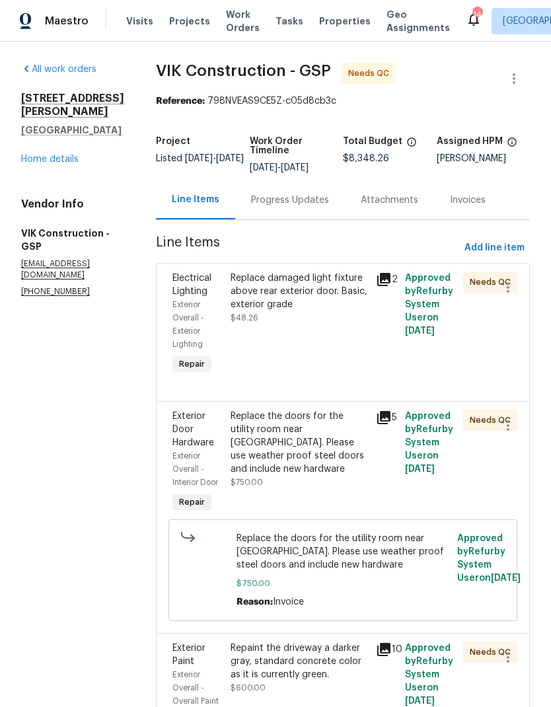
click at [49, 155] on link "Home details" at bounding box center [49, 159] width 57 height 9
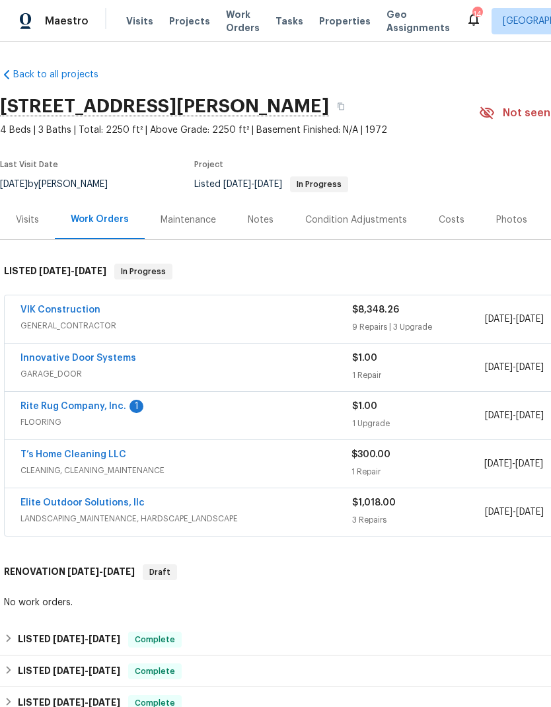
click at [36, 409] on link "Rite Rug Company, Inc." at bounding box center [73, 406] width 106 height 9
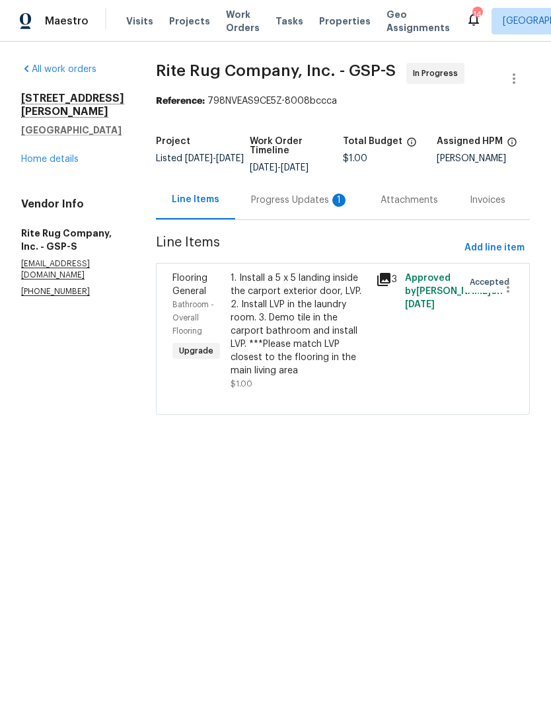
click at [318, 207] on div "Progress Updates 1" at bounding box center [300, 200] width 98 height 13
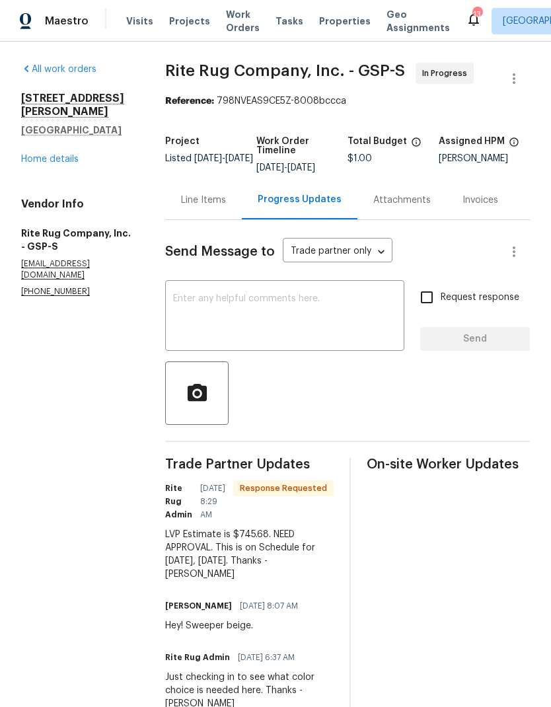
click at [222, 207] on div "Line Items" at bounding box center [203, 200] width 45 height 13
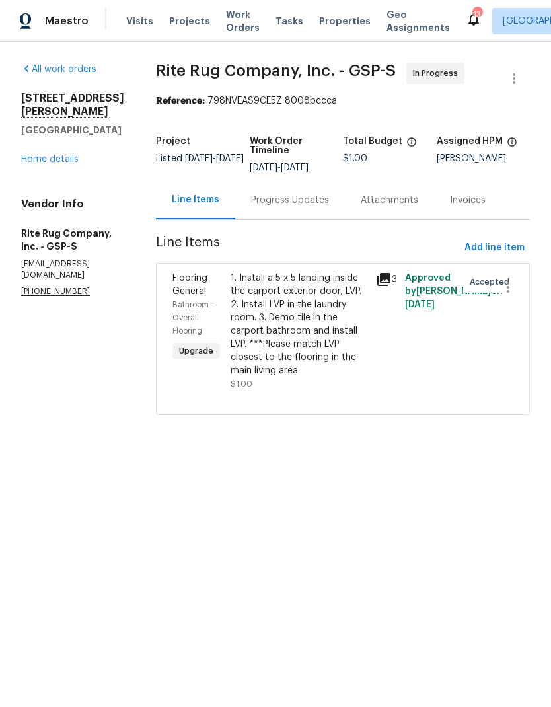
click at [315, 346] on div "1. Install a 5 x 5 landing inside the carport exterior door, LVP. 2. Install LV…" at bounding box center [299, 325] width 137 height 106
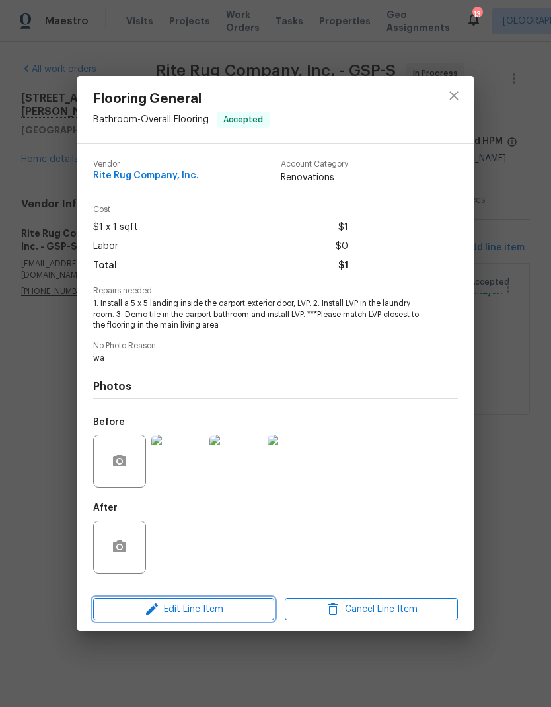
click at [237, 607] on span "Edit Line Item" at bounding box center [183, 609] width 173 height 17
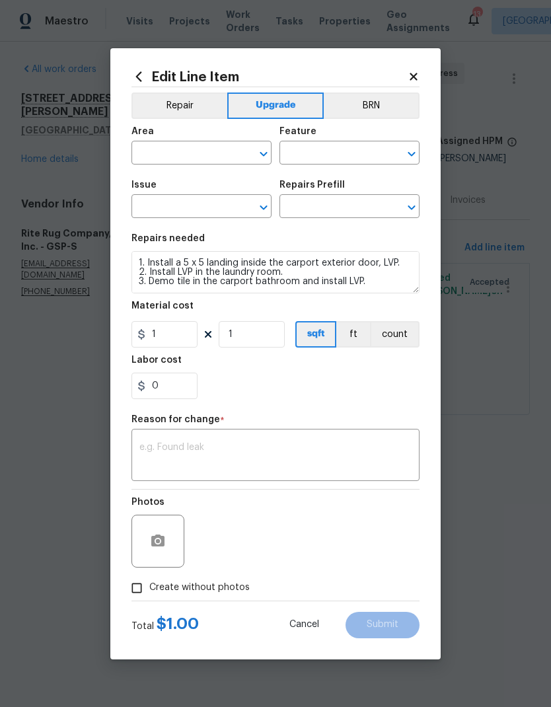
type input "Bathroom"
type input "Overall Flooring"
type input "Flooring General"
type input "Vinyl Plank LVL 1 - [PERSON_NAME] (Brown) $3.05"
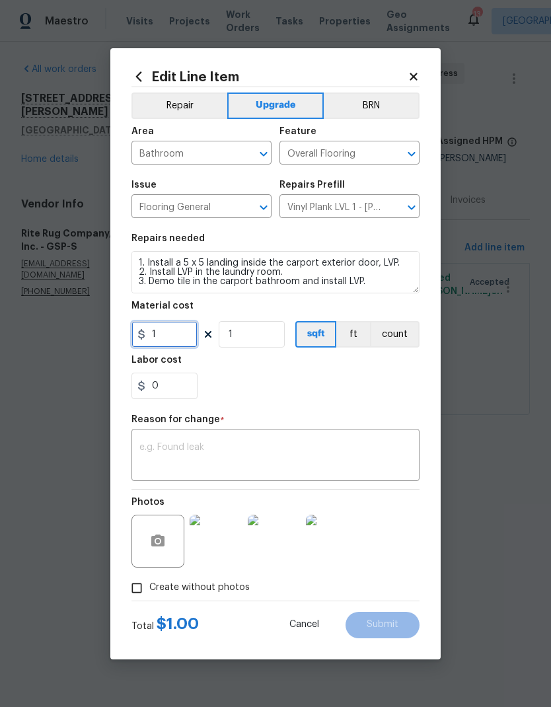
click at [170, 338] on input "1" at bounding box center [164, 334] width 66 height 26
click at [165, 347] on input "1" at bounding box center [164, 334] width 66 height 26
click at [166, 347] on input "1" at bounding box center [164, 334] width 66 height 26
type input "745.58"
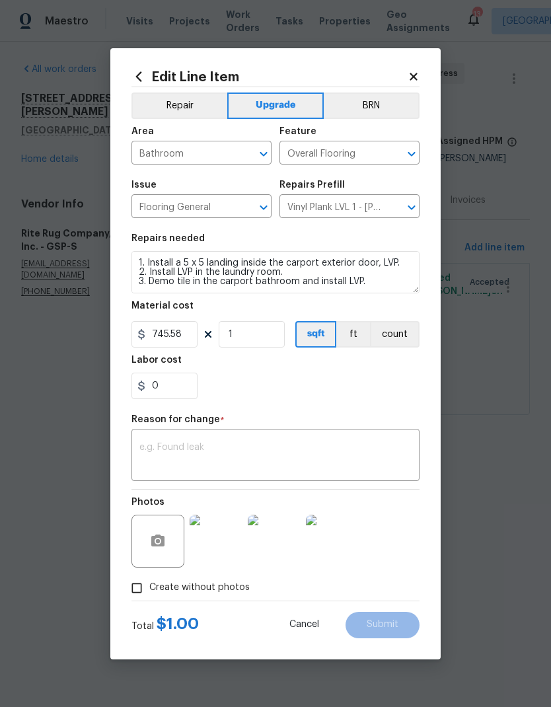
click at [354, 396] on div "0" at bounding box center [275, 386] width 288 height 26
click at [311, 462] on textarea at bounding box center [275, 457] width 272 height 28
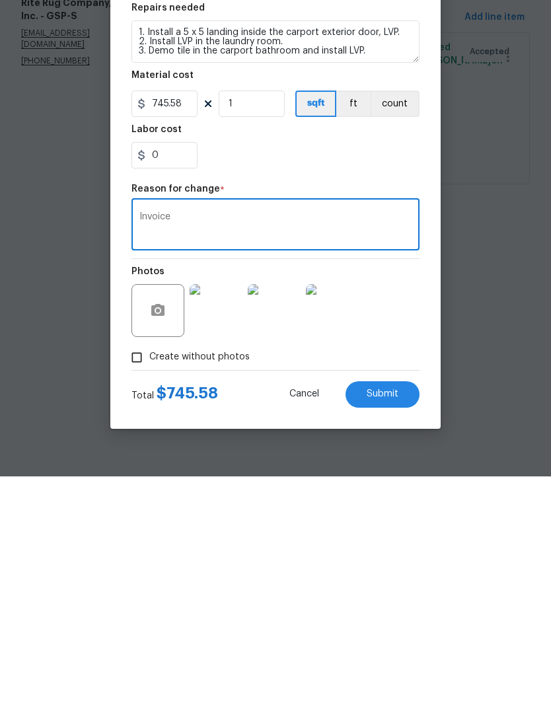
type textarea "Invoice"
click at [386, 620] on span "Submit" at bounding box center [383, 625] width 32 height 10
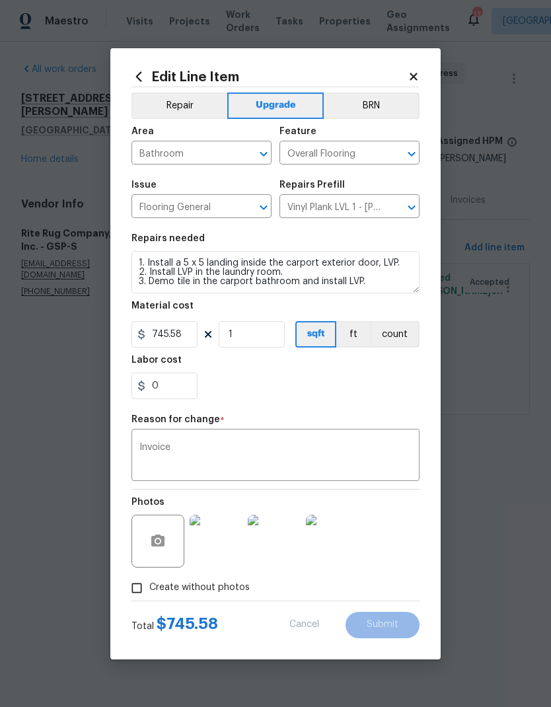
type input "1"
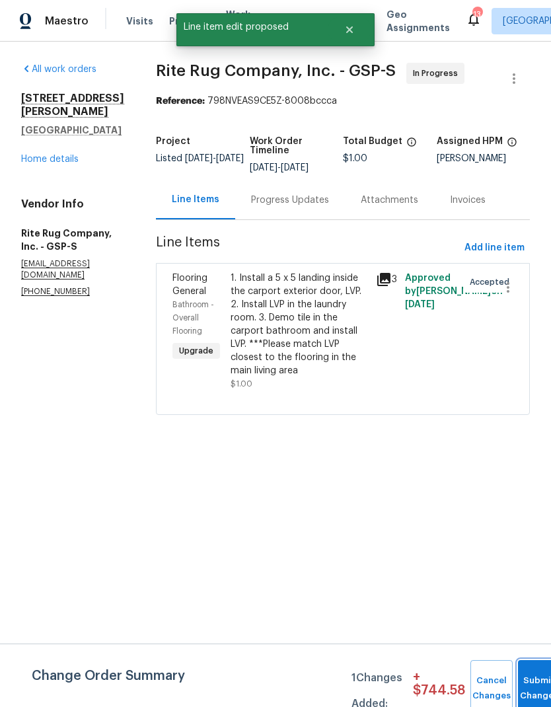
click at [544, 673] on button "Submit Changes" at bounding box center [539, 688] width 42 height 57
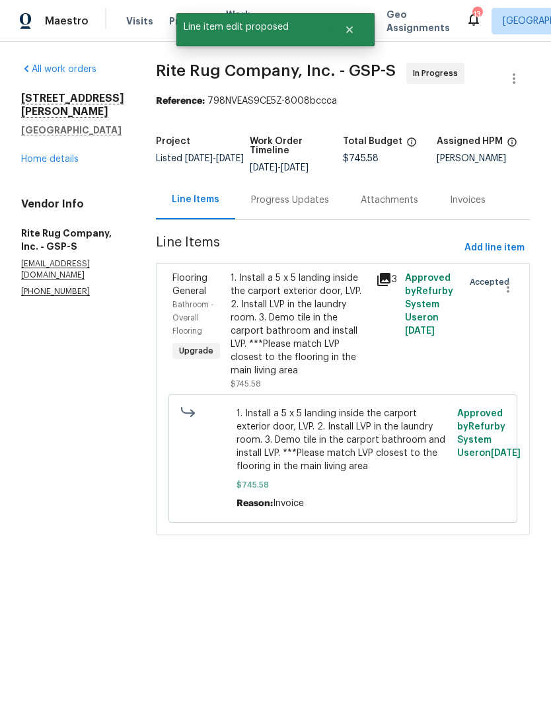
click at [324, 204] on div "Progress Updates" at bounding box center [290, 200] width 78 height 13
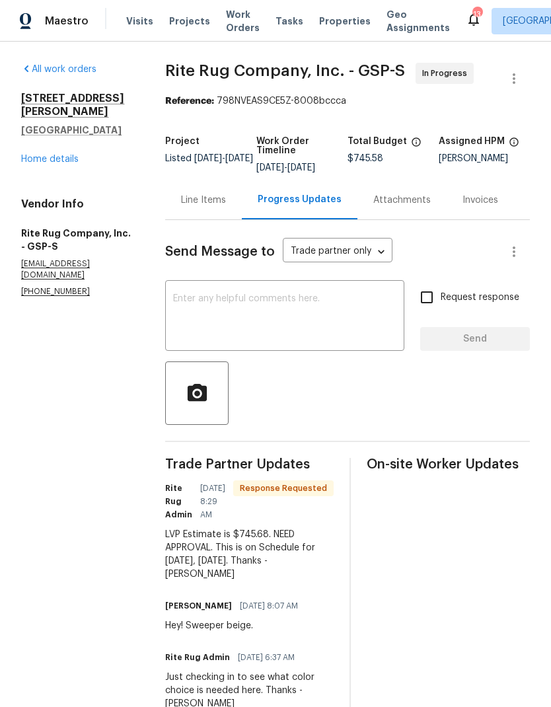
click at [209, 207] on div "Line Items" at bounding box center [203, 200] width 45 height 13
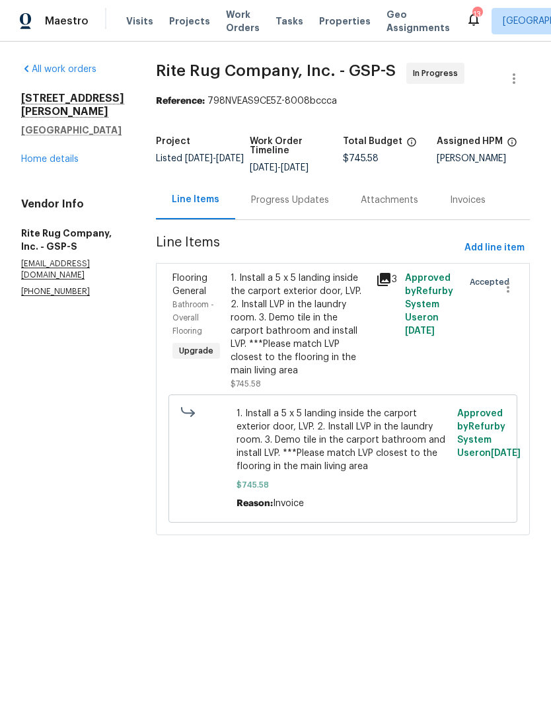
click at [325, 347] on div "1. Install a 5 x 5 landing inside the carport exterior door, LVP. 2. Install LV…" at bounding box center [299, 325] width 137 height 106
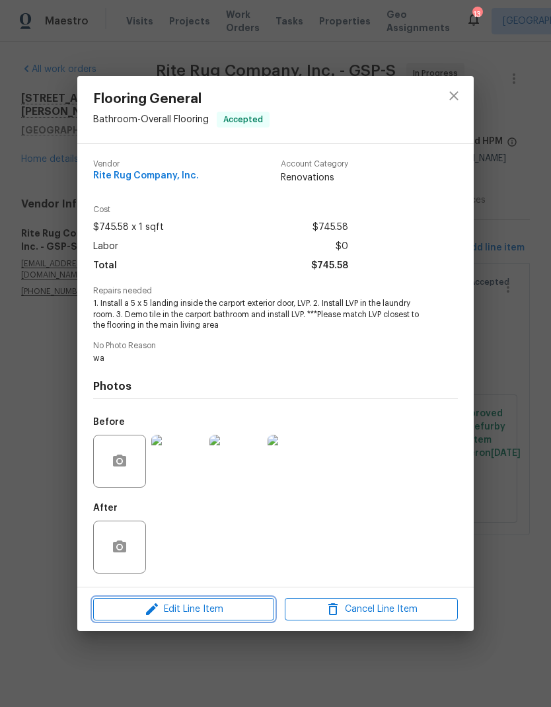
click at [235, 604] on span "Edit Line Item" at bounding box center [183, 609] width 173 height 17
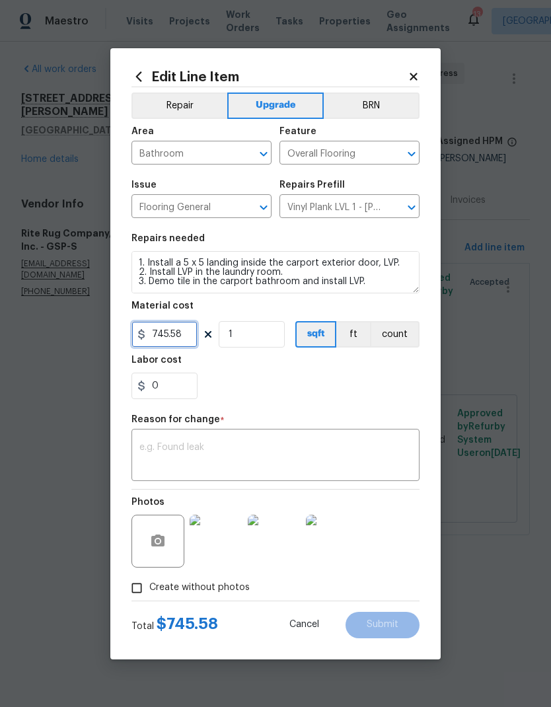
click at [184, 340] on input "745.58" at bounding box center [164, 334] width 66 height 26
type input "745.68"
click at [344, 394] on div "0" at bounding box center [275, 386] width 288 height 26
click at [307, 464] on textarea at bounding box center [275, 457] width 272 height 28
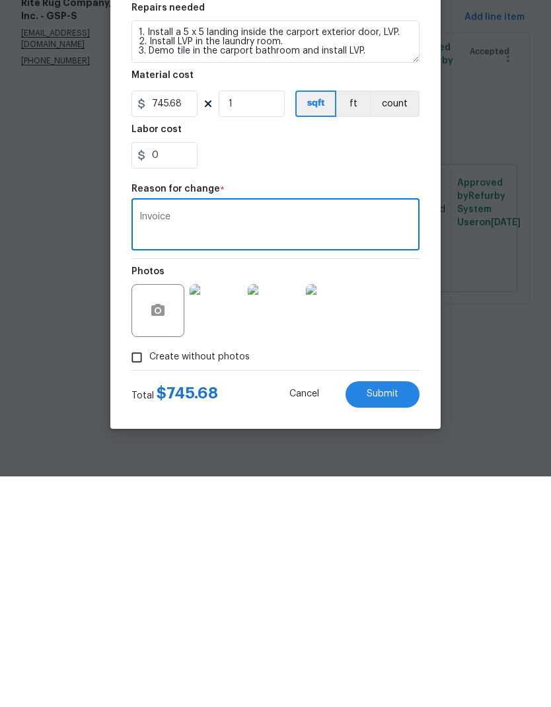
type textarea "Invoice"
click at [388, 620] on span "Submit" at bounding box center [383, 625] width 32 height 10
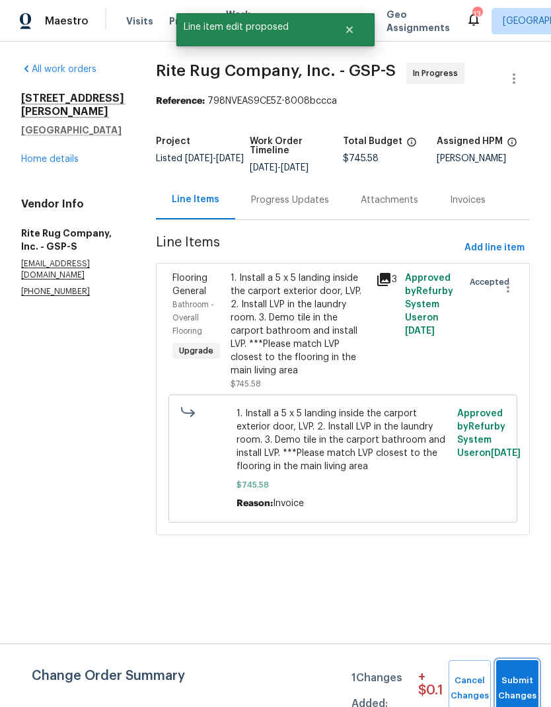
click at [529, 677] on span "Submit Changes" at bounding box center [517, 688] width 29 height 30
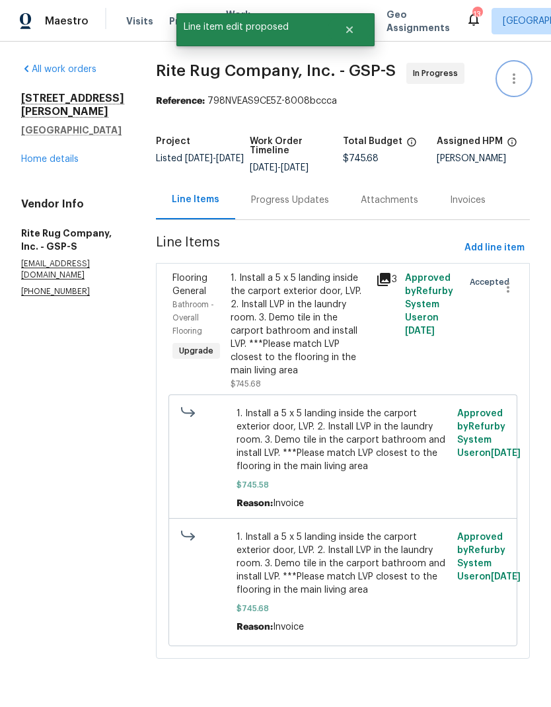
click at [519, 75] on icon "button" at bounding box center [514, 79] width 16 height 16
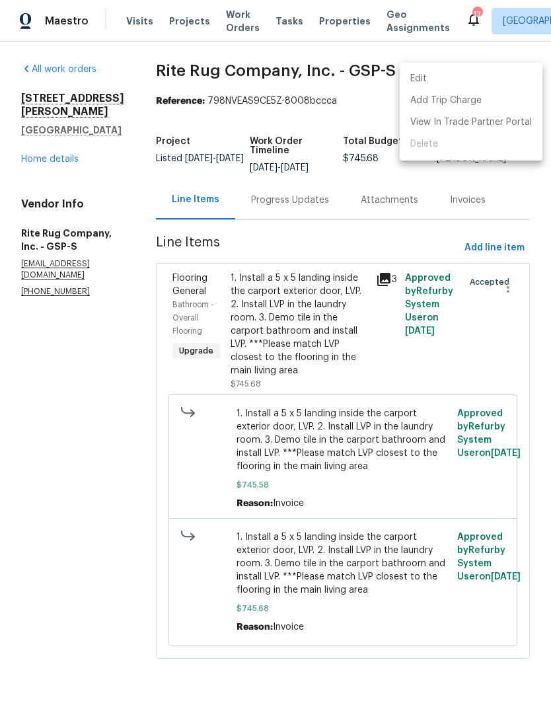
click at [474, 73] on li "Edit" at bounding box center [471, 79] width 143 height 22
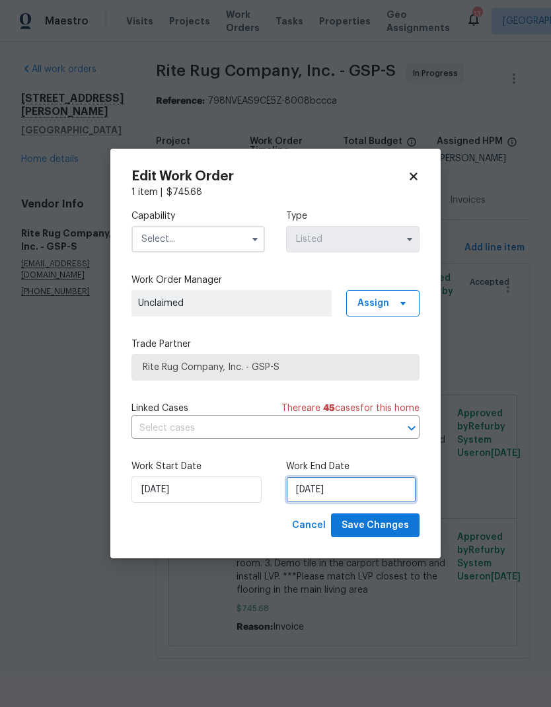
click at [328, 488] on input "[DATE]" at bounding box center [351, 489] width 130 height 26
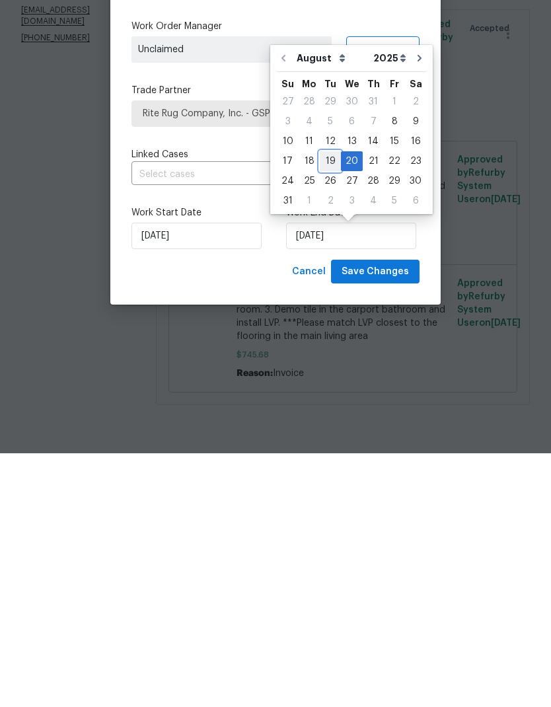
click at [322, 406] on div "19" at bounding box center [330, 415] width 21 height 18
type input "[DATE]"
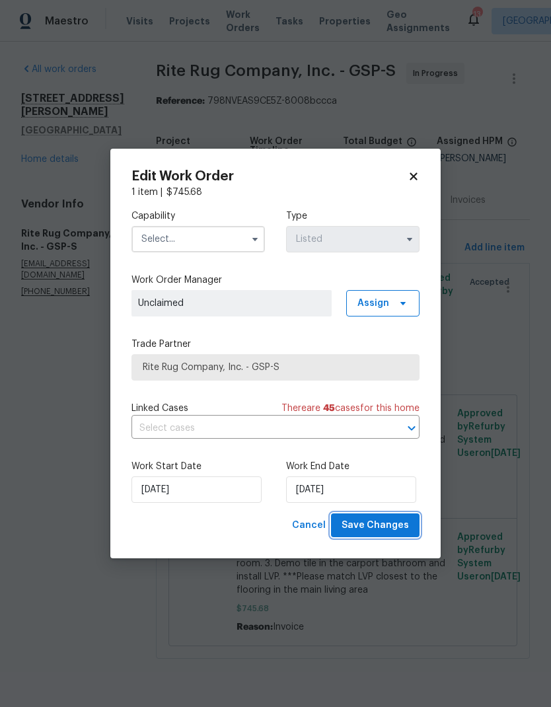
click at [384, 525] on span "Save Changes" at bounding box center [375, 525] width 67 height 17
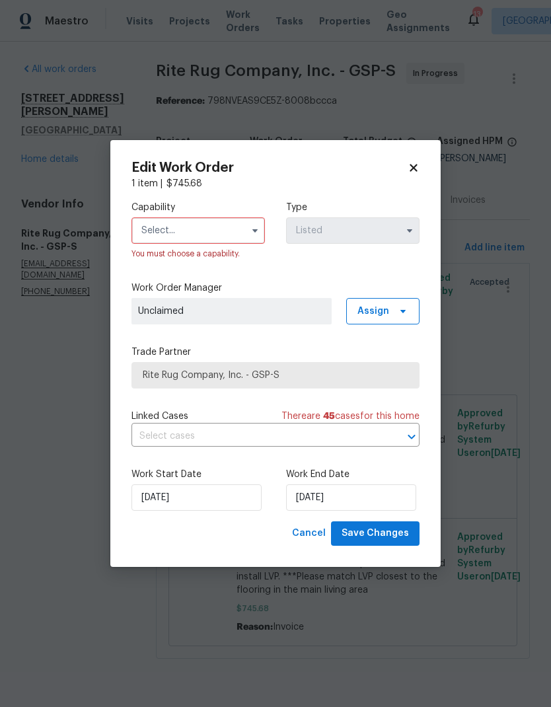
click at [161, 231] on input "text" at bounding box center [197, 230] width 133 height 26
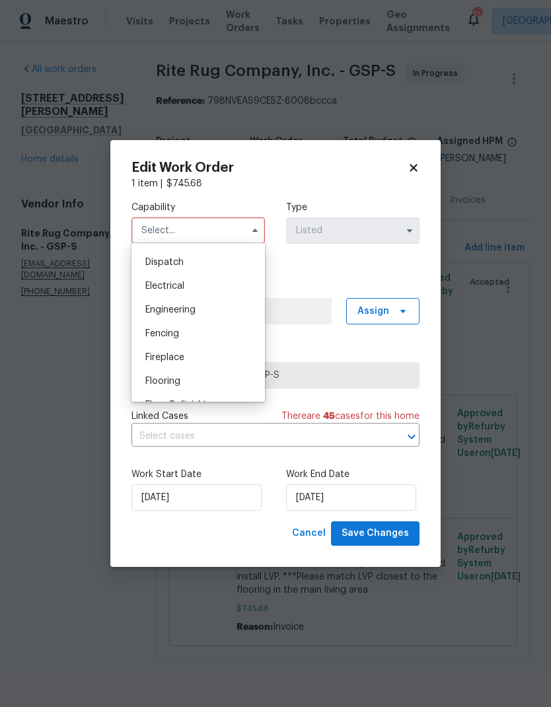
scroll to position [391, 0]
click at [178, 378] on span "Flooring" at bounding box center [162, 379] width 35 height 9
type input "Flooring"
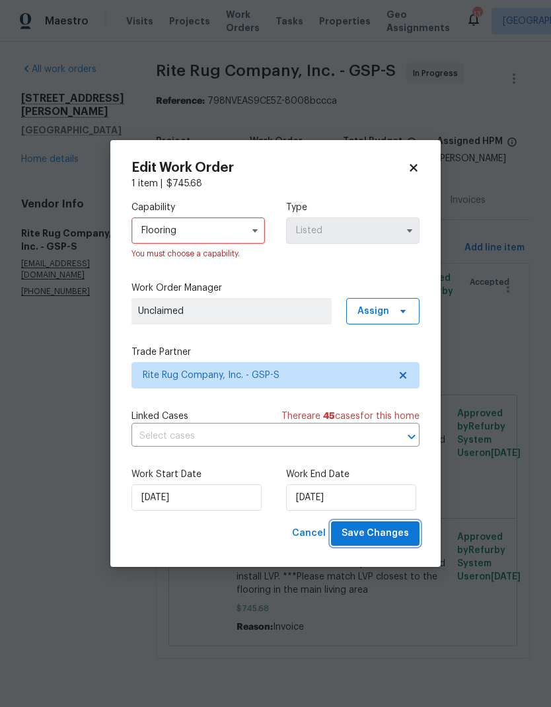
click at [390, 535] on span "Save Changes" at bounding box center [375, 533] width 67 height 17
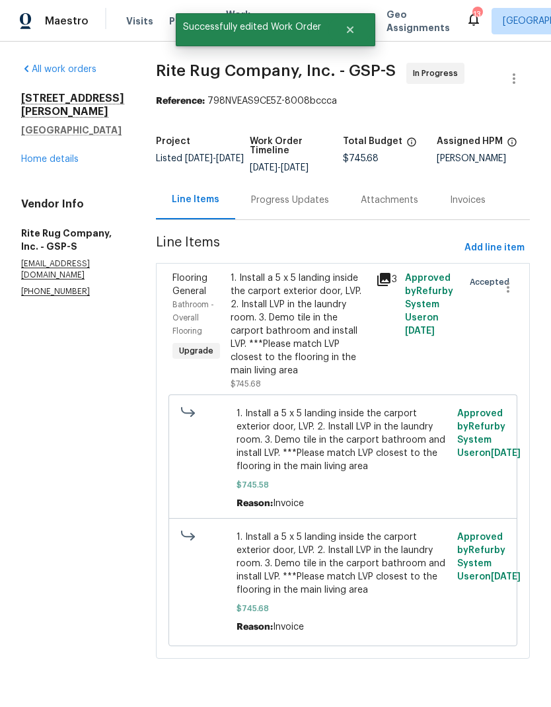
click at [46, 155] on link "Home details" at bounding box center [49, 159] width 57 height 9
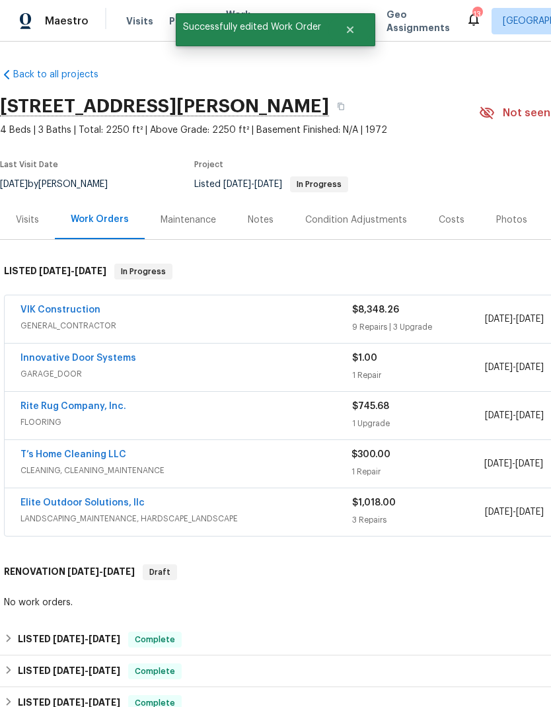
click at [48, 457] on link "T’s Home Cleaning LLC" at bounding box center [73, 454] width 106 height 9
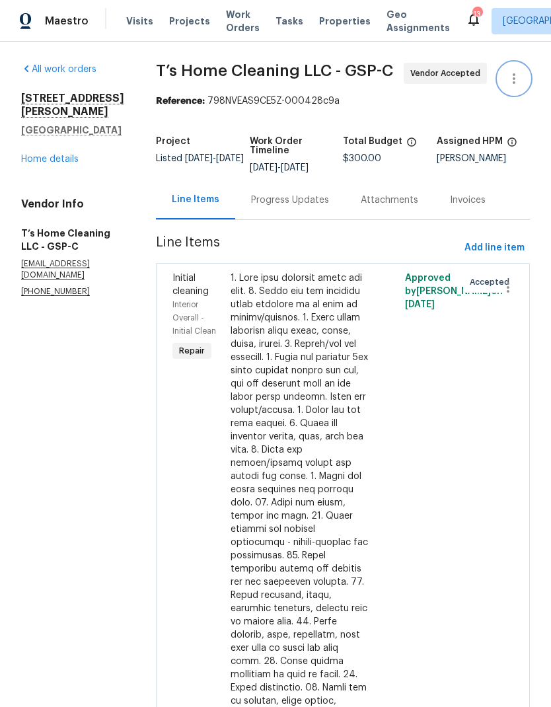
click at [514, 78] on icon "button" at bounding box center [514, 78] width 3 height 11
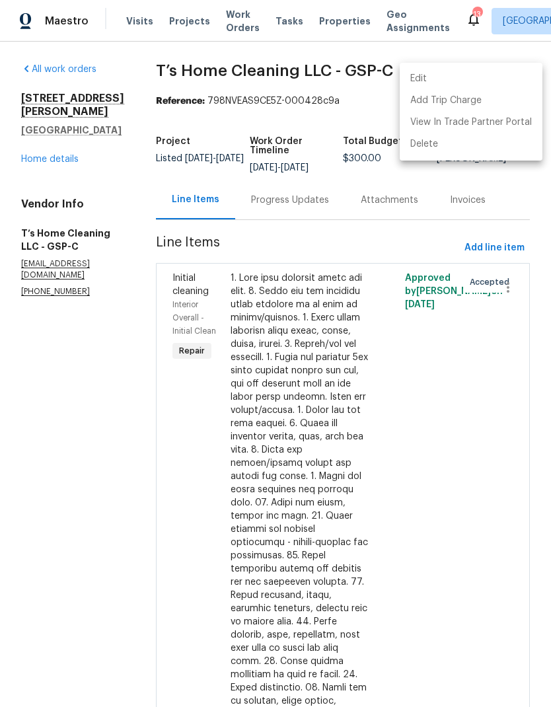
click at [439, 75] on li "Edit" at bounding box center [471, 79] width 143 height 22
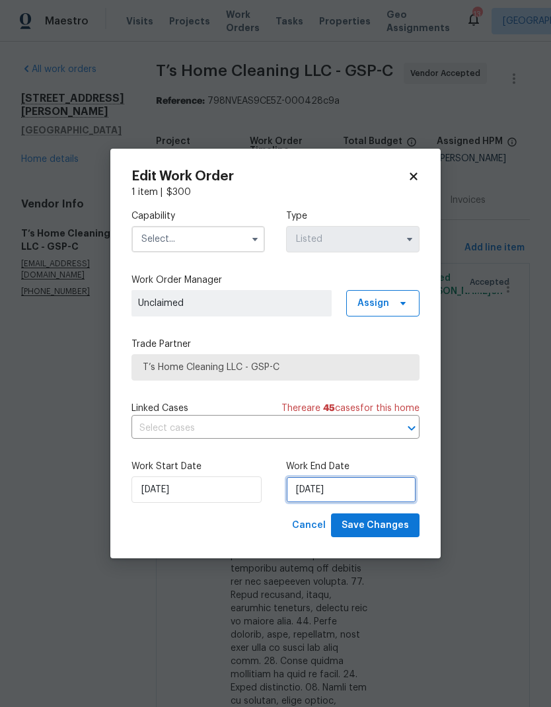
click at [341, 490] on input "[DATE]" at bounding box center [351, 489] width 130 height 26
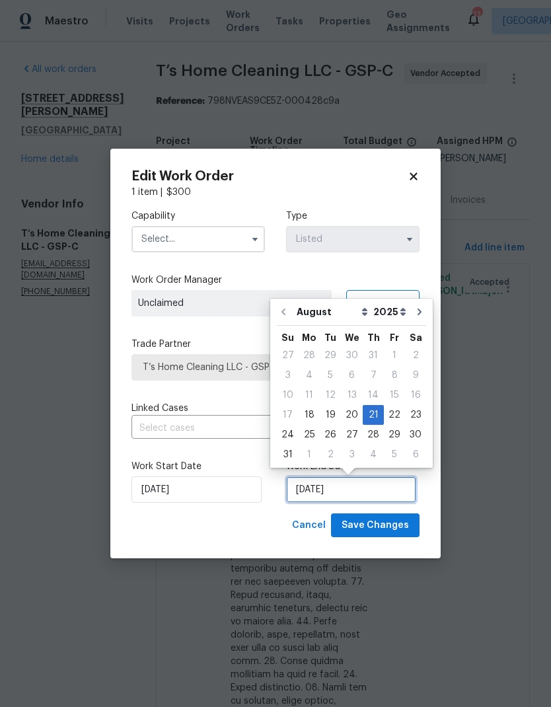
scroll to position [10, 0]
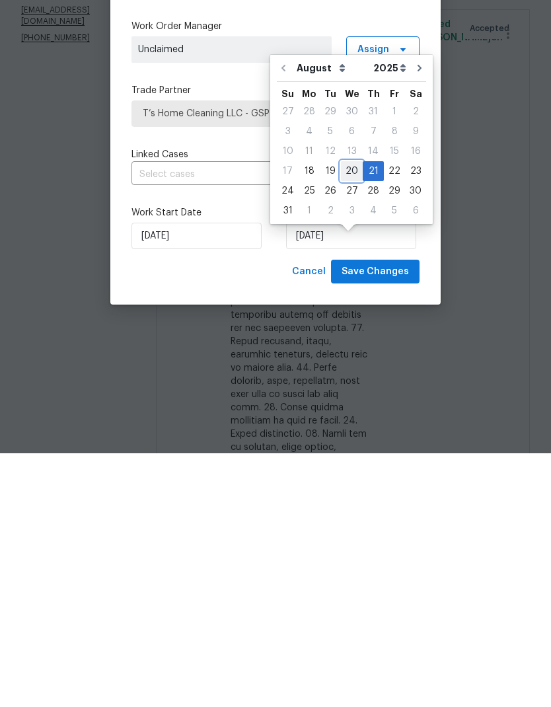
click at [342, 416] on div "20" at bounding box center [352, 425] width 22 height 18
type input "[DATE]"
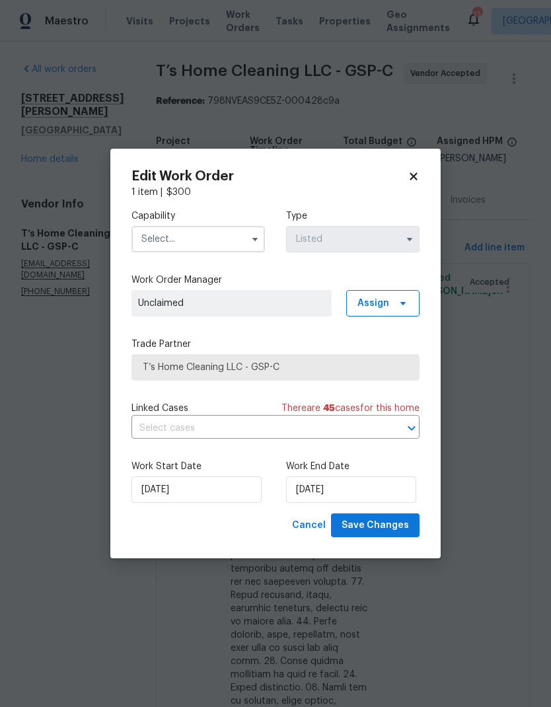
click at [159, 250] on input "text" at bounding box center [197, 239] width 133 height 26
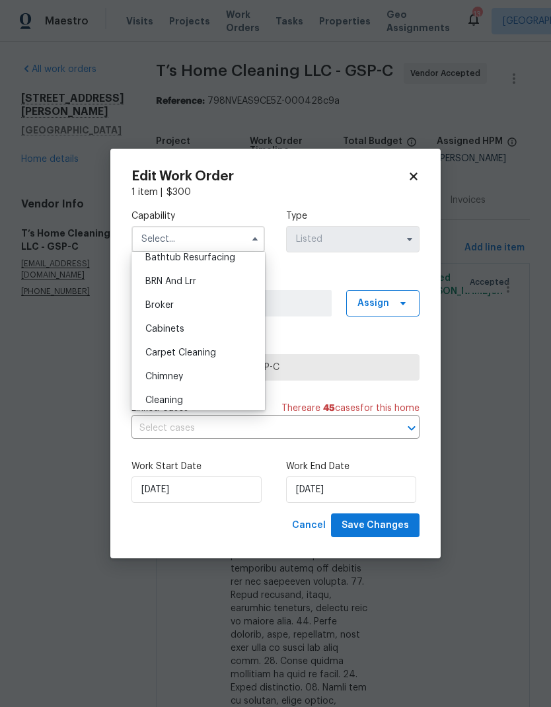
scroll to position [67, 0]
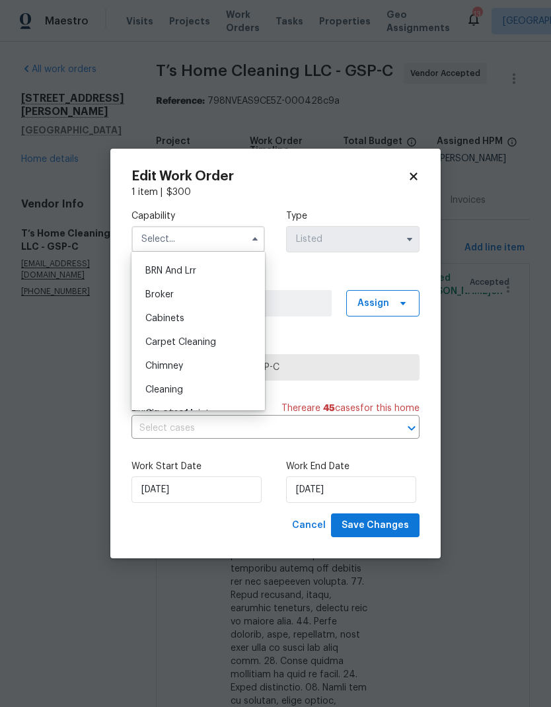
click at [155, 392] on span "Cleaning" at bounding box center [164, 389] width 38 height 9
type input "Cleaning"
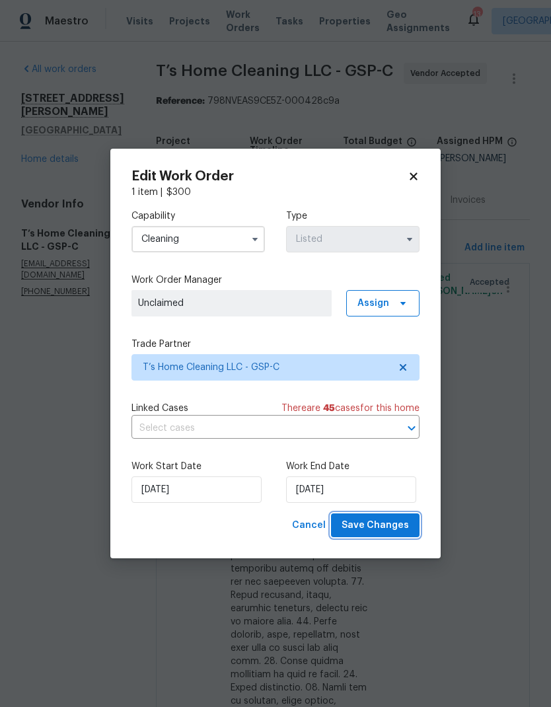
click at [403, 538] on button "Save Changes" at bounding box center [375, 525] width 89 height 24
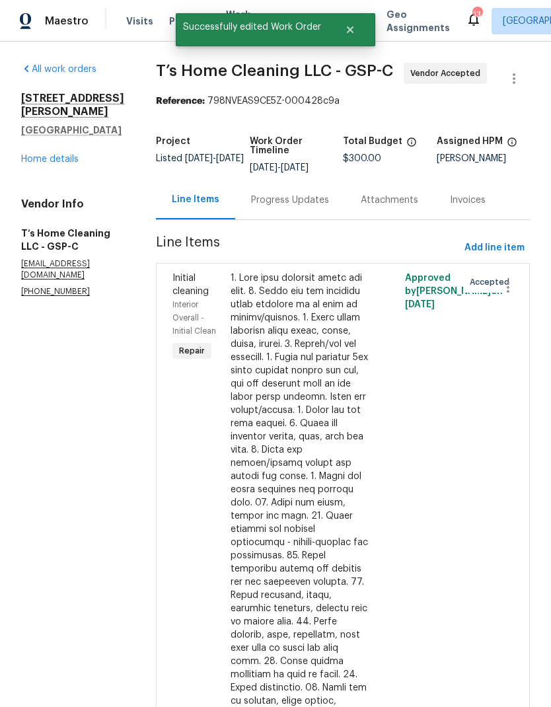
click at [277, 194] on div "Progress Updates" at bounding box center [290, 200] width 78 height 13
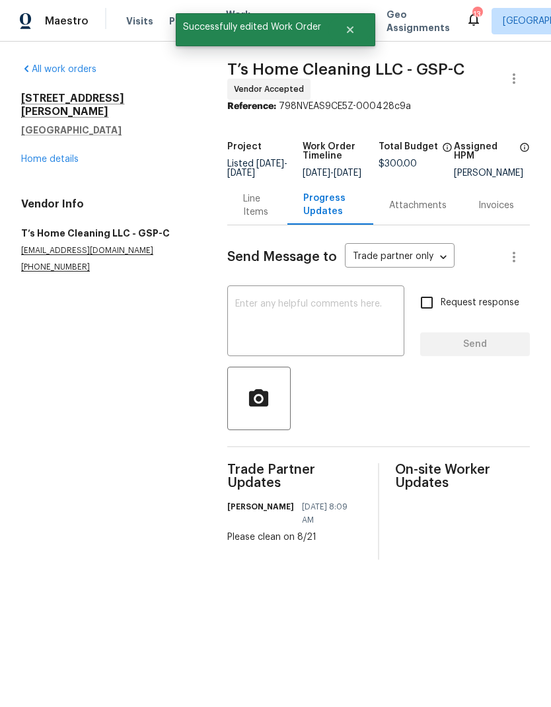
click at [327, 336] on textarea at bounding box center [315, 322] width 161 height 46
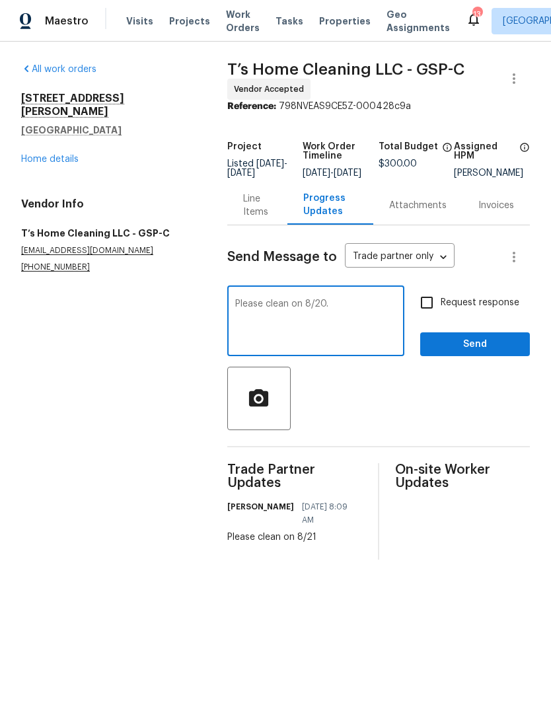
type textarea "Please clean on 8/20."
click at [425, 310] on input "Request response" at bounding box center [427, 303] width 28 height 28
checkbox input "true"
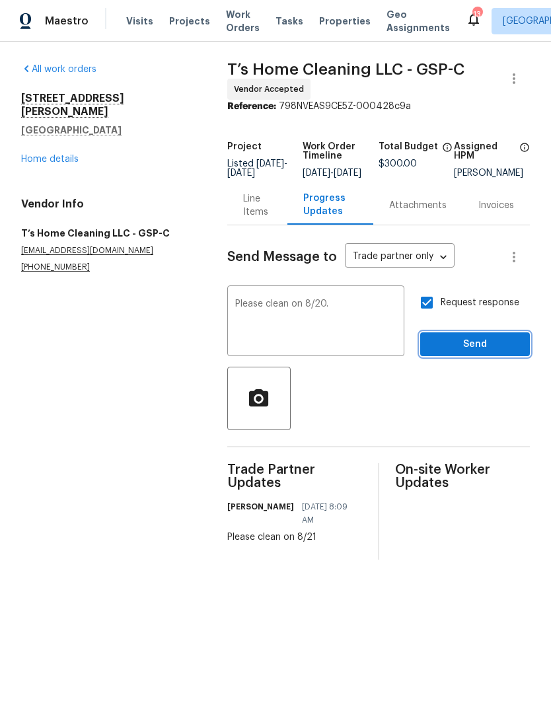
click at [473, 353] on span "Send" at bounding box center [475, 344] width 89 height 17
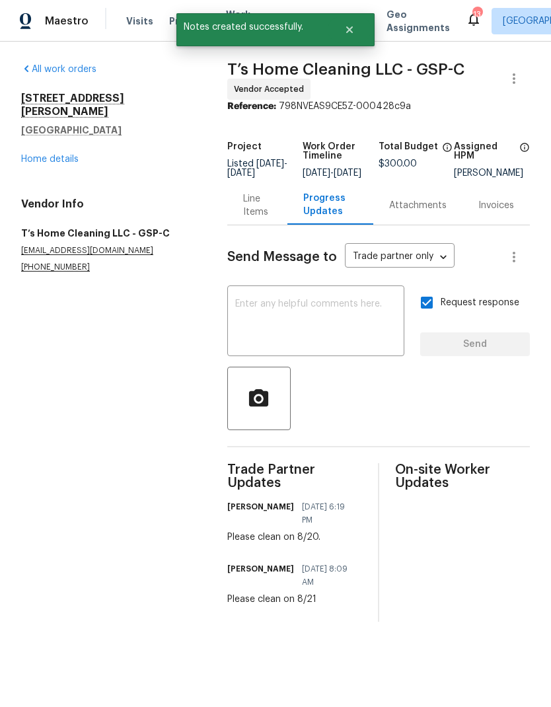
click at [42, 155] on link "Home details" at bounding box center [49, 159] width 57 height 9
